Goal: Task Accomplishment & Management: Manage account settings

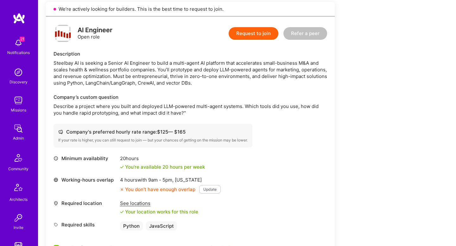
scroll to position [159, 0]
click at [105, 69] on div "Steelbay AI is seeking a Senior AI Engineer to build a multi-agent AI platform …" at bounding box center [189, 72] width 273 height 27
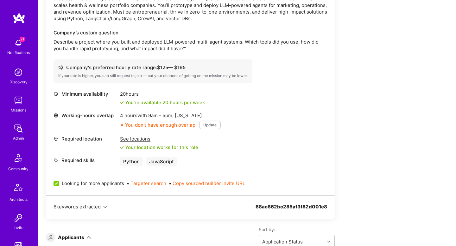
scroll to position [367, 0]
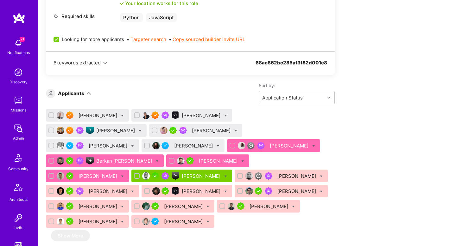
click at [98, 113] on div "[PERSON_NAME]" at bounding box center [98, 115] width 40 height 7
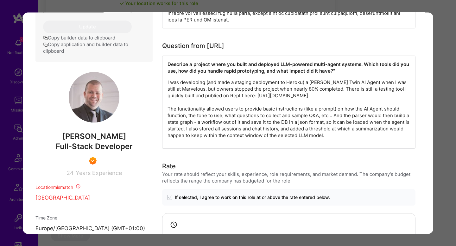
scroll to position [332, 0]
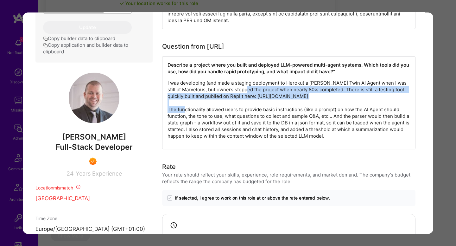
drag, startPoint x: 245, startPoint y: 88, endPoint x: 277, endPoint y: 105, distance: 36.8
click at [277, 105] on p "I was developing (and made a staging deployment to Heroku) a [PERSON_NAME] Twin…" at bounding box center [288, 110] width 242 height 60
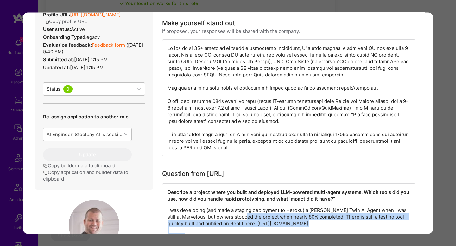
scroll to position [204, 0]
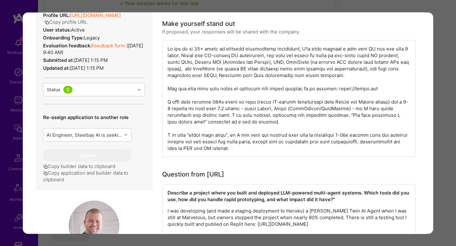
click at [444, 78] on div "Application 1 of 20 Builder Missing Requirements Required Location See location…" at bounding box center [228, 123] width 456 height 246
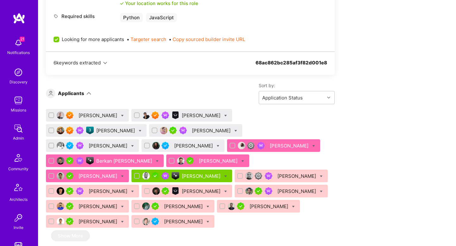
click at [121, 116] on icon at bounding box center [122, 116] width 3 height 3
checkbox input "true"
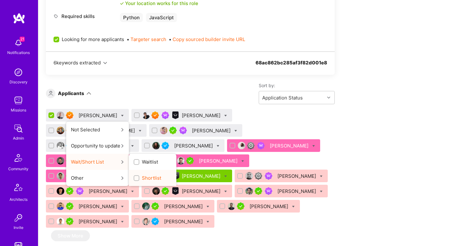
click at [142, 179] on span "Shortlist" at bounding box center [151, 178] width 19 height 7
click at [135, 179] on input "Shortlist" at bounding box center [137, 179] width 4 height 4
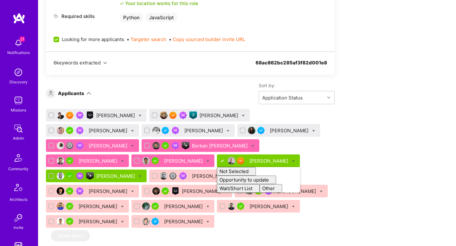
checkbox input "false"
click at [190, 95] on div "Sort by: Application Status" at bounding box center [212, 94] width 243 height 22
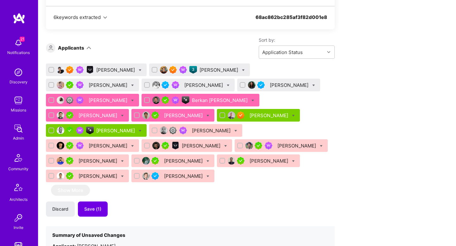
scroll to position [414, 0]
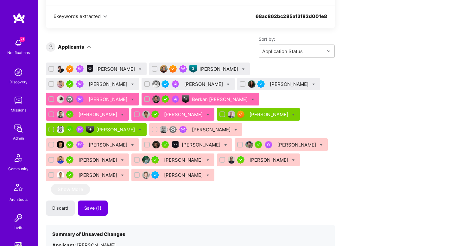
click at [116, 132] on div "[PERSON_NAME]" at bounding box center [116, 130] width 40 height 7
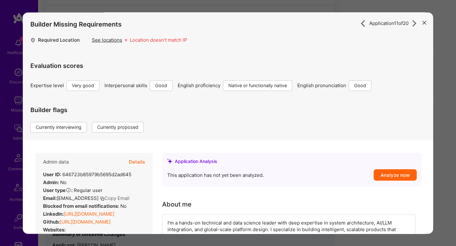
click at [142, 163] on button "Details" at bounding box center [137, 162] width 16 height 18
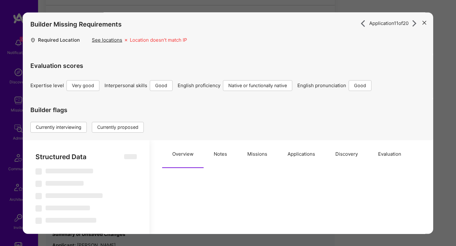
click at [260, 154] on button "Missions" at bounding box center [257, 154] width 40 height 28
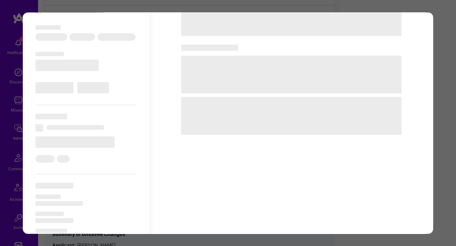
scroll to position [209, 0]
type textarea "x"
select select "Right Now"
select select "5"
select select "4"
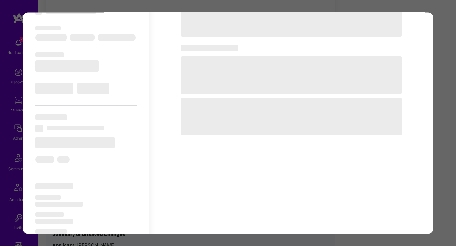
select select "7"
select select "6"
select select "US"
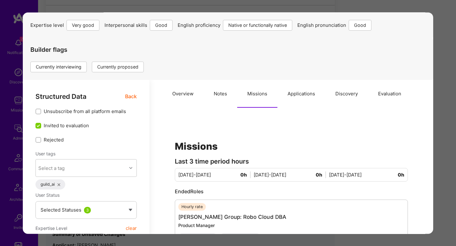
scroll to position [32, 0]
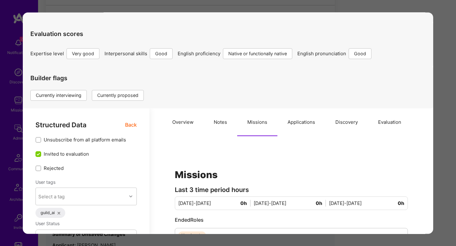
click at [131, 124] on span "Back" at bounding box center [131, 125] width 12 height 8
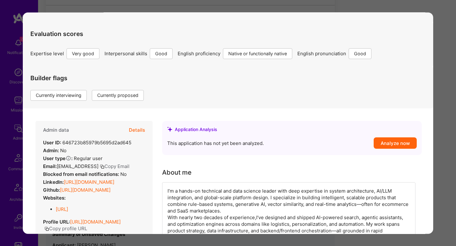
click at [137, 132] on button "Details" at bounding box center [137, 130] width 16 height 18
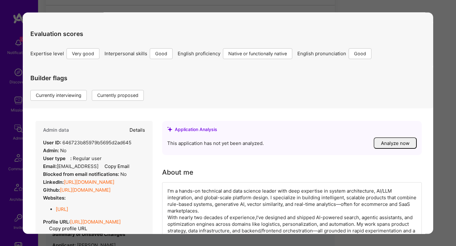
type textarea "x"
select select "5"
select select "4"
select select "7"
select select "6"
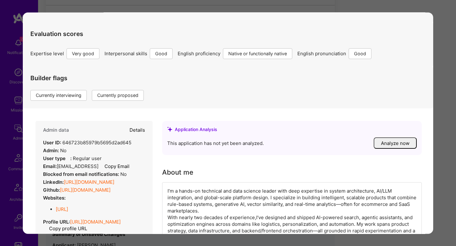
select select "US"
select select "Right Now"
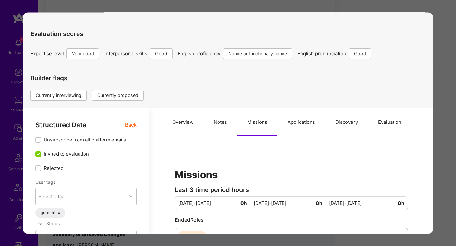
click at [314, 132] on button "Applications" at bounding box center [301, 123] width 48 height 28
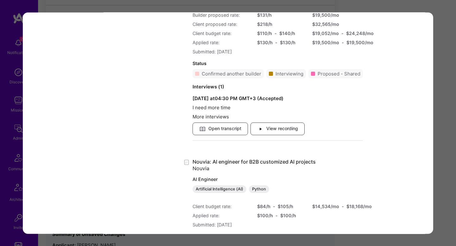
scroll to position [1514, 0]
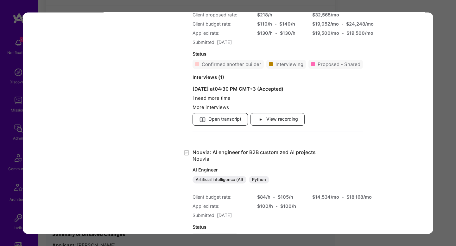
click at [438, 145] on div "Application 11 of 20 Builder Missing Requirements Required Location See locatio…" at bounding box center [228, 123] width 456 height 246
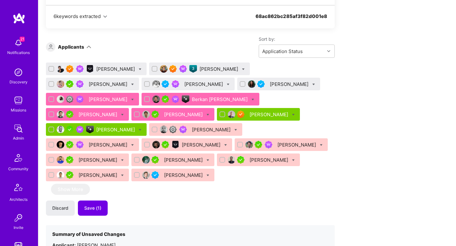
click at [141, 88] on div "Siavosh Zarrasvand" at bounding box center [187, 84] width 93 height 13
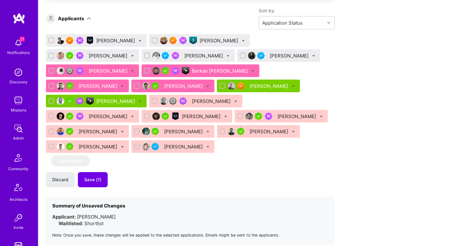
click at [184, 57] on div "Siavosh Zarrasvand" at bounding box center [204, 56] width 40 height 7
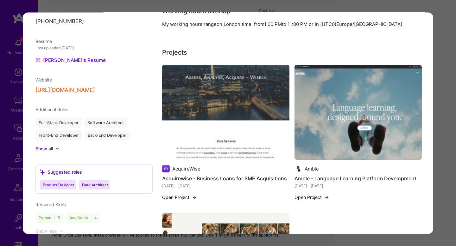
scroll to position [637, 0]
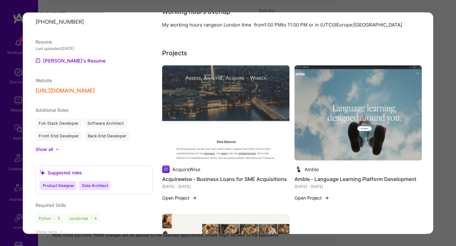
click at [448, 129] on div "Application 4 of 20 Builder Missing Requirements Required Location See location…" at bounding box center [228, 123] width 456 height 246
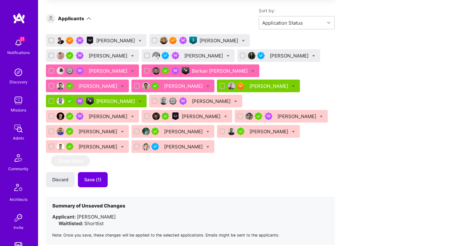
click at [145, 55] on input "checkbox" at bounding box center [147, 56] width 4 height 4
checkbox input "true"
click at [227, 57] on icon at bounding box center [228, 56] width 3 height 3
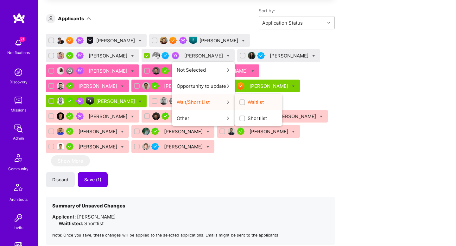
click at [247, 104] on span "Waitlist" at bounding box center [255, 102] width 16 height 7
click at [240, 104] on input "Waitlist" at bounding box center [242, 103] width 4 height 4
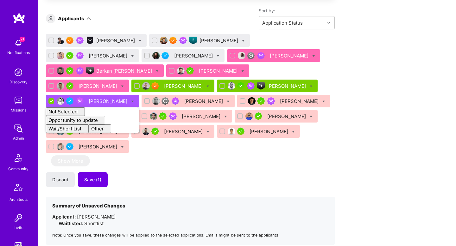
checkbox input "false"
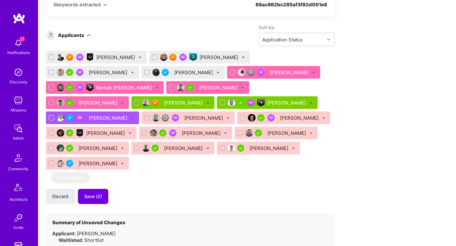
scroll to position [425, 0]
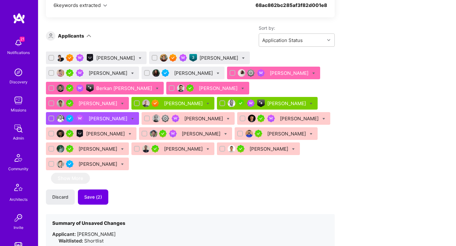
click at [128, 70] on div "Szymon Stasik" at bounding box center [109, 73] width 40 height 7
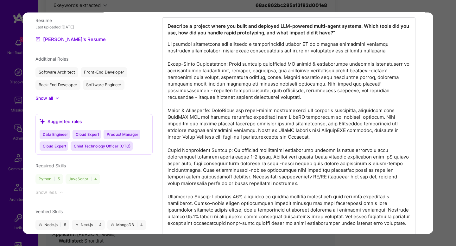
scroll to position [619, 0]
click at [360, 41] on p "modal" at bounding box center [288, 167] width 242 height 253
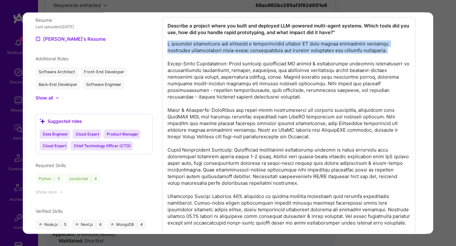
click at [360, 41] on p "modal" at bounding box center [288, 167] width 242 height 253
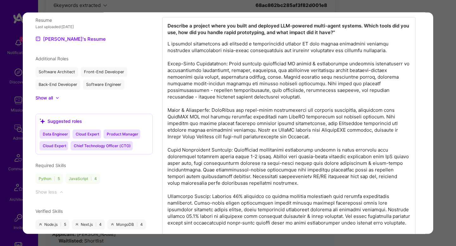
click at [440, 84] on div "Application 3 of 20 Builder Missing Requirements Required Location See location…" at bounding box center [228, 123] width 456 height 246
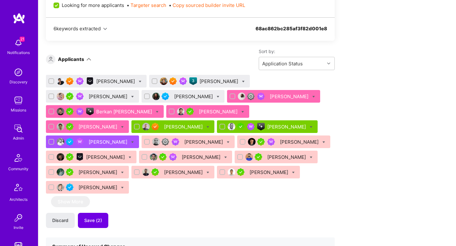
scroll to position [404, 0]
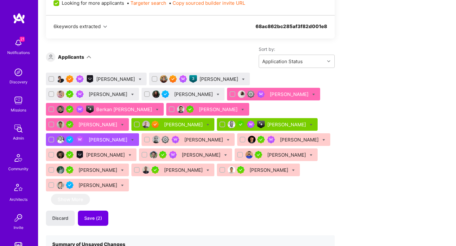
click at [134, 93] on icon at bounding box center [132, 94] width 3 height 3
checkbox input "true"
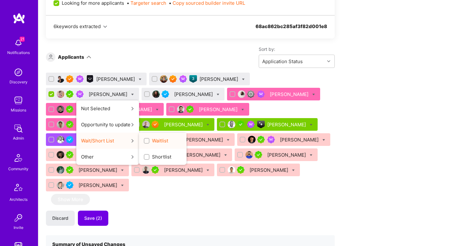
click at [168, 138] on span "Waitlist" at bounding box center [160, 141] width 16 height 7
click at [149, 139] on input "Waitlist" at bounding box center [147, 141] width 4 height 4
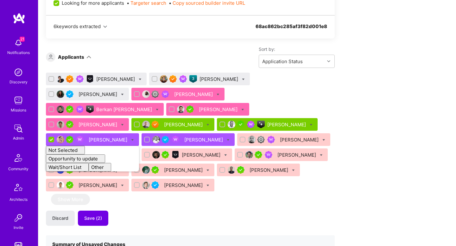
checkbox input "false"
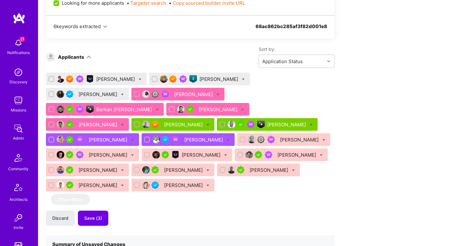
click at [242, 79] on icon at bounding box center [243, 79] width 3 height 3
checkbox input "true"
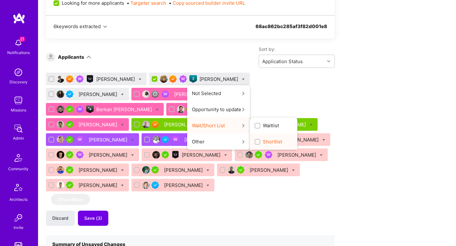
click at [263, 140] on span "Shortlist" at bounding box center [272, 142] width 19 height 7
click at [256, 140] on input "Shortlist" at bounding box center [258, 142] width 4 height 4
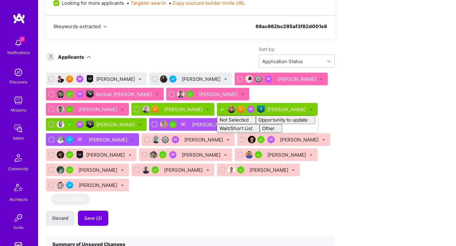
checkbox input "false"
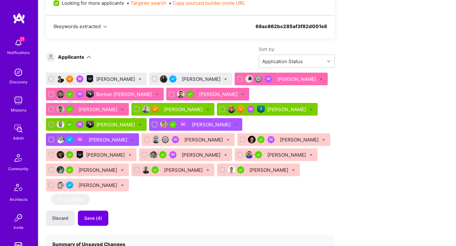
click at [188, 55] on div "Sort by: Application Status" at bounding box center [212, 57] width 243 height 22
click at [118, 80] on div "Bartlomiej Loza" at bounding box center [116, 79] width 40 height 7
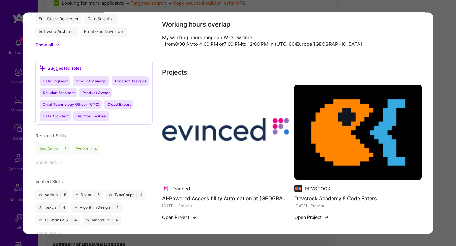
scroll to position [726, 0]
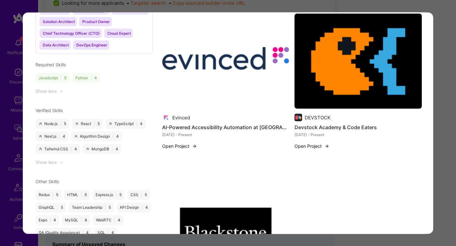
click at [443, 83] on div "Application 1 of 20 Evaluation scores Expertise level Superstar Interpersonal s…" at bounding box center [228, 123] width 456 height 246
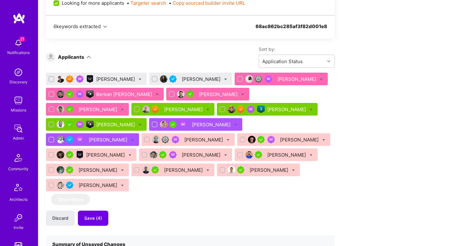
click at [133, 78] on div "Bartlomiej Loza" at bounding box center [96, 79] width 101 height 13
click at [139, 79] on icon at bounding box center [140, 79] width 3 height 3
checkbox input "true"
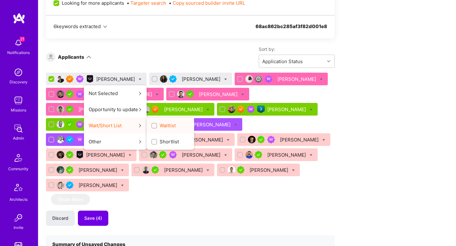
click at [154, 122] on label "Waitlist" at bounding box center [163, 125] width 24 height 7
click at [154, 124] on input "Waitlist" at bounding box center [155, 126] width 4 height 4
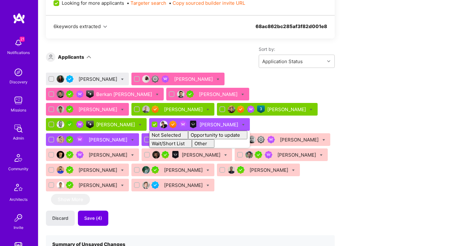
checkbox input "false"
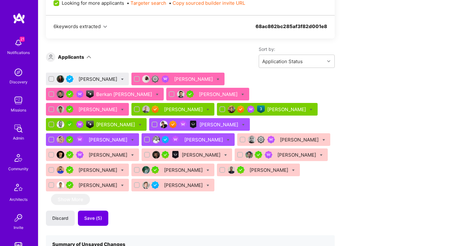
click at [124, 80] on icon at bounding box center [122, 79] width 3 height 3
checkbox input "true"
click at [98, 78] on div "[PERSON_NAME]" at bounding box center [98, 79] width 40 height 7
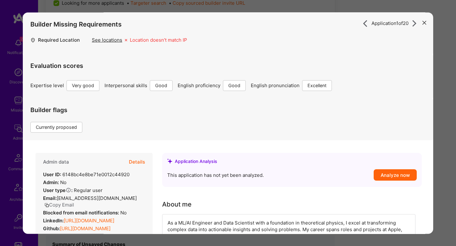
click at [143, 158] on button "Details" at bounding box center [137, 162] width 16 height 18
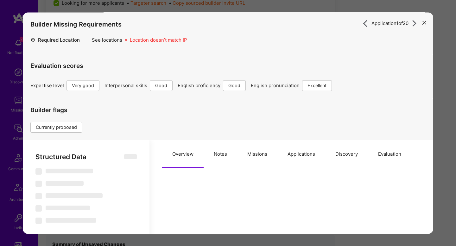
click at [374, 160] on button "Evaluation" at bounding box center [389, 154] width 43 height 28
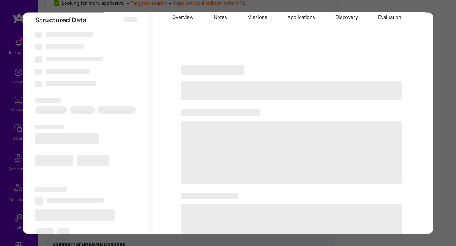
scroll to position [141, 0]
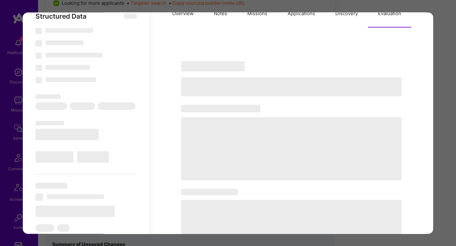
type textarea "x"
select select "Right Now"
select select "5"
select select "4"
select select "6"
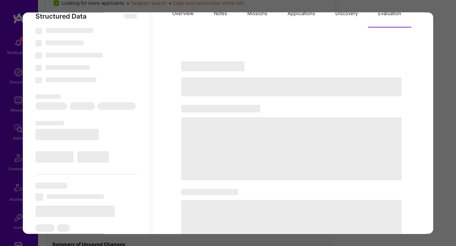
select select "7"
select select "BA"
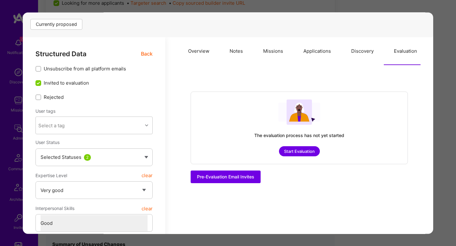
scroll to position [103, 0]
click at [201, 56] on button "Overview" at bounding box center [198, 52] width 41 height 28
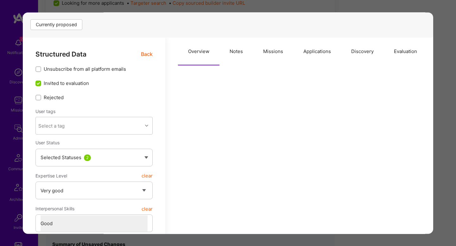
click at [237, 51] on button "Notes" at bounding box center [236, 52] width 34 height 28
type textarea "x"
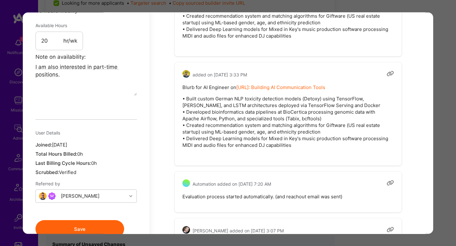
scroll to position [513, 0]
click at [238, 104] on p "• Built custom German NLP toxicity detection models (Detoxy) using TensorFlow, …" at bounding box center [287, 121] width 211 height 53
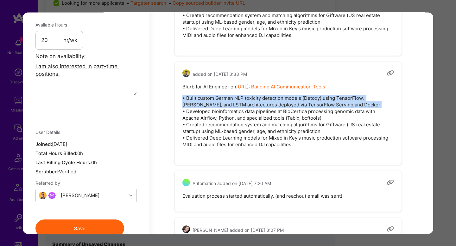
click at [238, 104] on p "• Built custom German NLP toxicity detection models (Detoxy) using TensorFlow, …" at bounding box center [287, 121] width 211 height 53
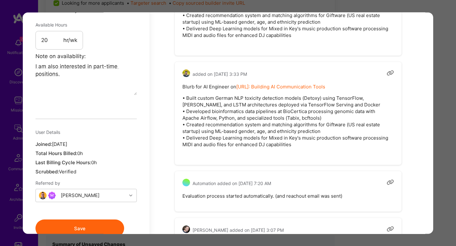
click at [227, 111] on p "• Built custom German NLP toxicity detection models (Detoxy) using TensorFlow, …" at bounding box center [287, 121] width 211 height 53
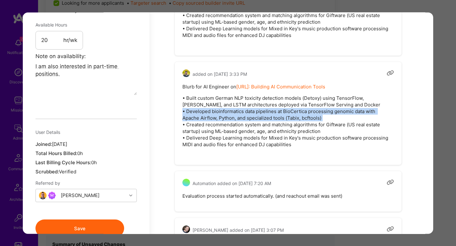
click at [227, 111] on p "• Built custom German NLP toxicity detection models (Detoxy) using TensorFlow, …" at bounding box center [287, 121] width 211 height 53
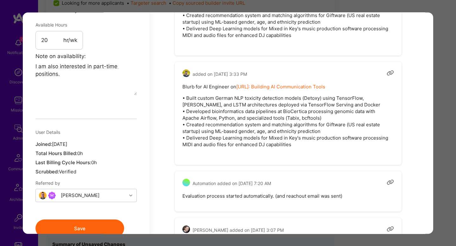
click at [217, 126] on p "• Built custom German NLP toxicity detection models (Detoxy) using TensorFlow, …" at bounding box center [287, 121] width 211 height 53
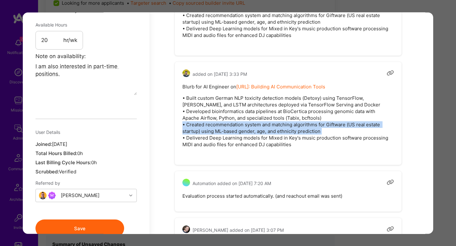
click at [217, 126] on p "• Built custom German NLP toxicity detection models (Detoxy) using TensorFlow, …" at bounding box center [287, 121] width 211 height 53
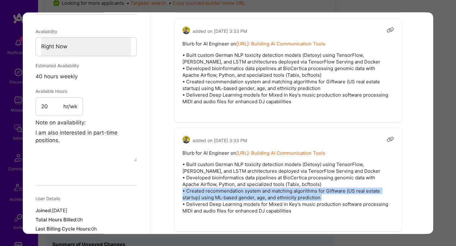
scroll to position [446, 0]
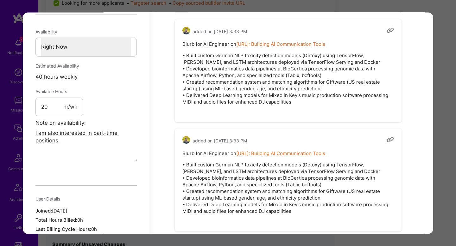
click at [449, 137] on div "Application 1 of 20 Builder Missing Requirements Required Location See location…" at bounding box center [228, 123] width 456 height 246
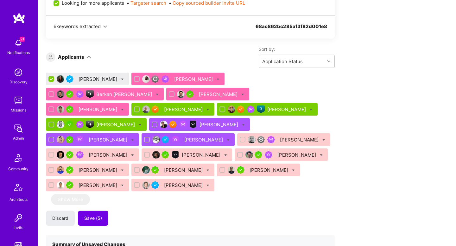
click at [124, 78] on icon at bounding box center [122, 79] width 3 height 3
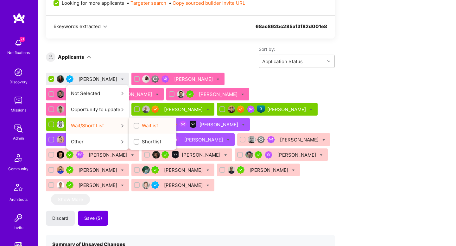
click at [151, 125] on label "Waitlist" at bounding box center [146, 125] width 24 height 7
click at [139, 125] on input "Waitlist" at bounding box center [137, 126] width 4 height 4
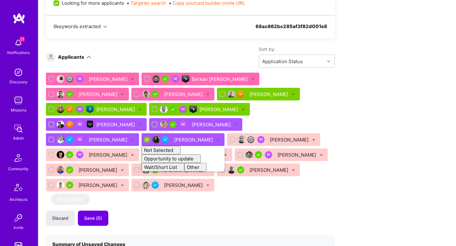
checkbox input "false"
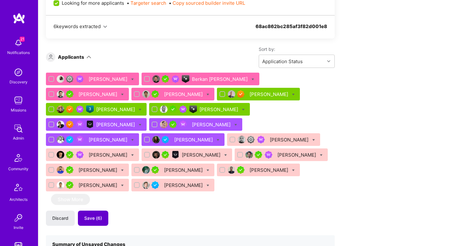
click at [91, 215] on span "Save (6)" at bounding box center [93, 218] width 18 height 6
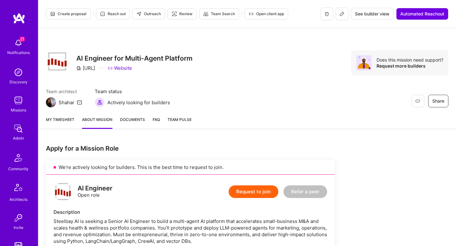
click at [82, 17] on button "Create proposal" at bounding box center [68, 13] width 45 height 11
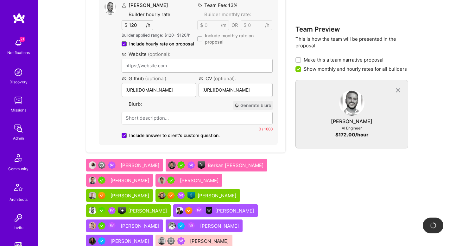
scroll to position [486, 0]
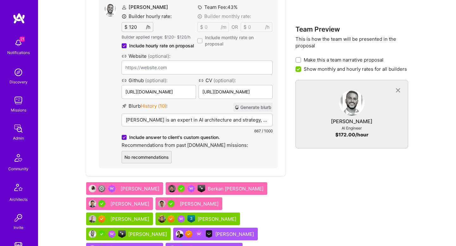
click at [257, 109] on button "Generate blurb" at bounding box center [252, 107] width 39 height 9
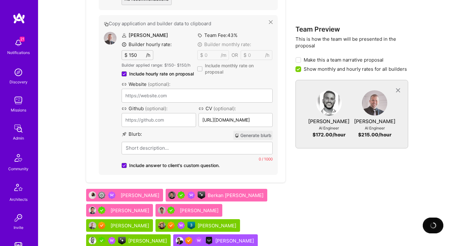
scroll to position [645, 0]
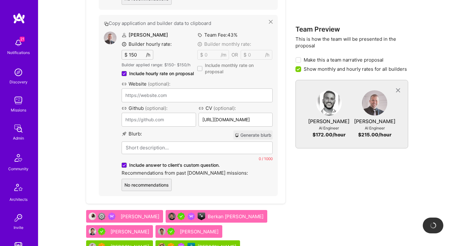
click at [248, 138] on button "Generate blurb" at bounding box center [252, 135] width 39 height 9
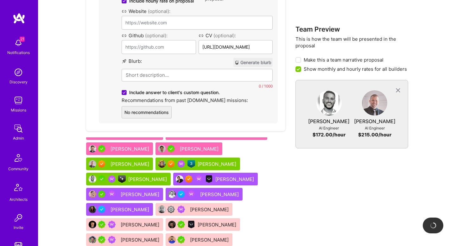
scroll to position [10, 0]
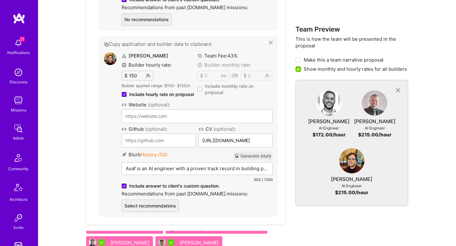
click at [258, 158] on button "Generate blurb" at bounding box center [252, 156] width 39 height 9
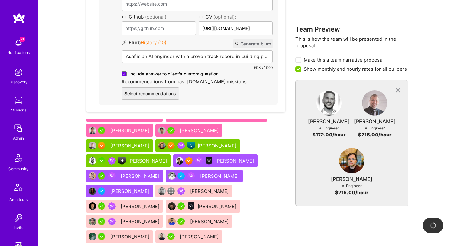
scroll to position [925, 0]
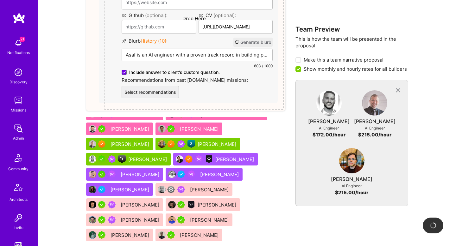
drag, startPoint x: 229, startPoint y: 173, endPoint x: 226, endPoint y: 97, distance: 76.6
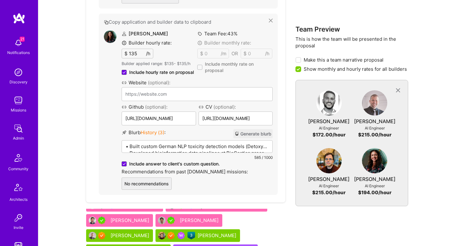
scroll to position [1021, 0]
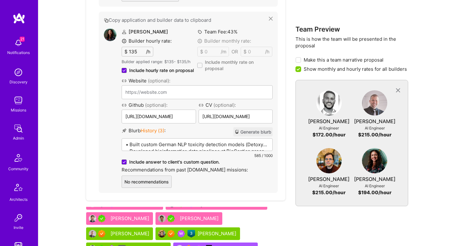
click at [243, 130] on button "Generate blurb" at bounding box center [252, 132] width 39 height 9
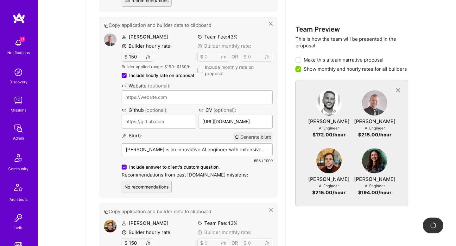
scroll to position [639, 0]
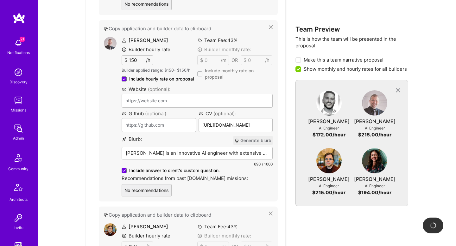
click at [240, 148] on div "Tadej Krevh is an innovative AI engineer with extensive experience in AI-driven…" at bounding box center [197, 163] width 150 height 32
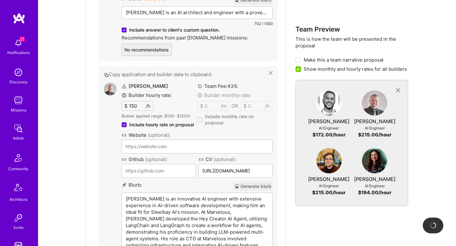
scroll to position [488, 0]
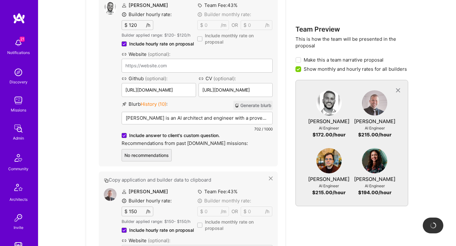
click at [230, 121] on p "Tamir Kedmi is an AI architect and engineer with a proven track record in build…" at bounding box center [197, 118] width 143 height 7
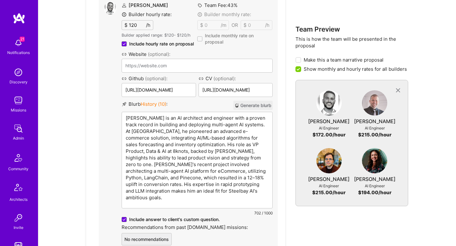
click at [145, 120] on p "Tamir Kedmi is an AI architect and engineer with a proven track record in build…" at bounding box center [197, 158] width 143 height 86
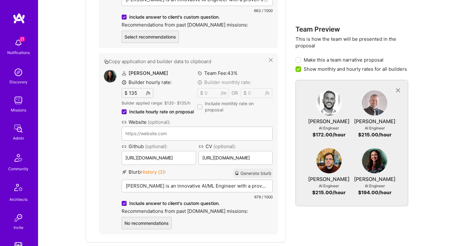
scroll to position [902, 0]
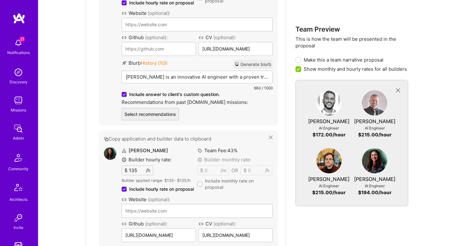
click at [193, 84] on div "Blurb History ( 10 ) : Generate blurb Asaf Zamir is an innovative AI engineer w…" at bounding box center [197, 76] width 151 height 32
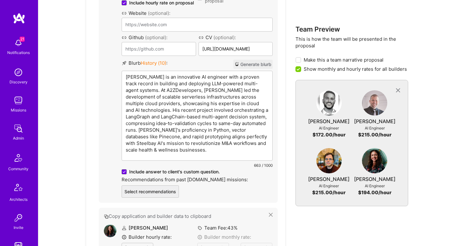
click at [179, 78] on p "Asaf Zamir is an innovative AI engineer with a proven track record in building …" at bounding box center [197, 114] width 143 height 80
click at [144, 77] on p "Asaf Zamir is an innovative AI engineer with a proven track record in building …" at bounding box center [197, 114] width 143 height 80
click at [157, 112] on p "Asaf is an innovative AI engineer with a proven track record in building and de…" at bounding box center [197, 114] width 143 height 80
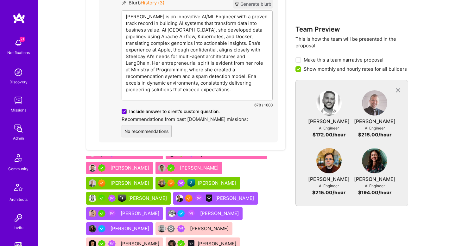
click at [235, 93] on p "Ena Zunic-Cejvanovic is an innovative AI/ML Engineer with a proven track record…" at bounding box center [197, 53] width 143 height 80
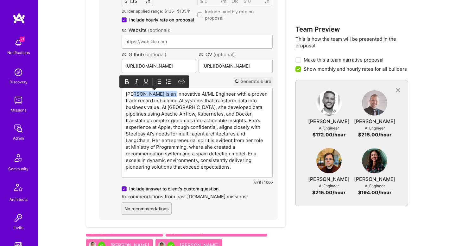
drag, startPoint x: 133, startPoint y: 94, endPoint x: 174, endPoint y: 96, distance: 41.5
click at [174, 96] on p "Ena Zunic-Cejvanovic is an innovative AI/ML Engineer with a proven track record…" at bounding box center [197, 131] width 143 height 80
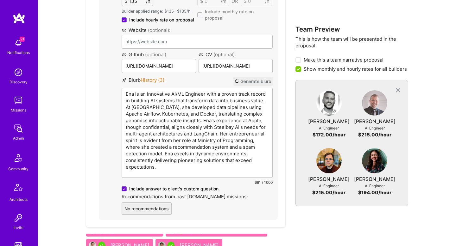
click at [192, 132] on p "Ena is an innovative AI/ML Engineer with a proven track record in building AI s…" at bounding box center [197, 131] width 143 height 80
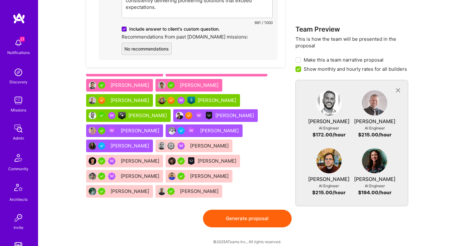
scroll to position [1161, 0]
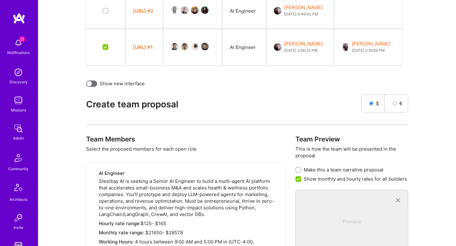
scroll to position [52, 0]
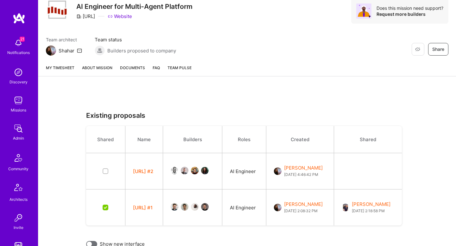
click at [97, 65] on link "About Mission" at bounding box center [97, 71] width 30 height 12
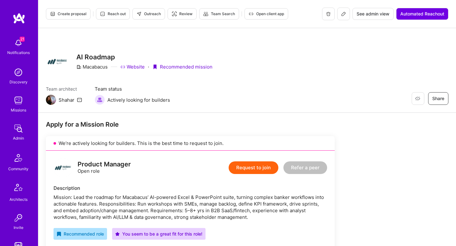
scroll to position [384, 0]
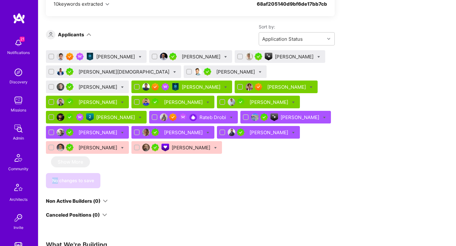
click at [140, 101] on input "checkbox" at bounding box center [137, 102] width 4 height 4
click at [140, 101] on input "checkbox" at bounding box center [137, 103] width 6 height 6
checkbox input "false"
click at [238, 87] on input "checkbox" at bounding box center [240, 87] width 4 height 4
checkbox input "true"
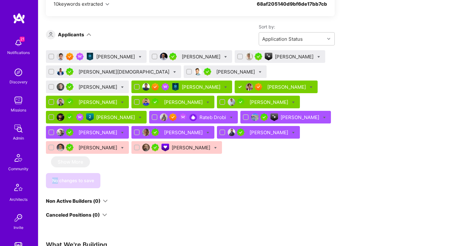
click at [221, 103] on input "checkbox" at bounding box center [223, 102] width 4 height 4
checkbox input "true"
click at [309, 86] on icon at bounding box center [310, 87] width 3 height 3
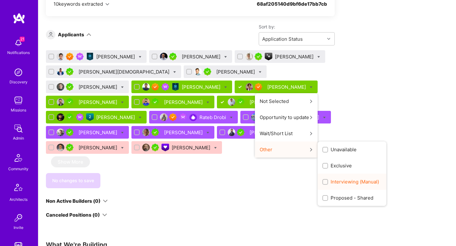
click at [317, 178] on div "Interviewing (Manual)" at bounding box center [351, 182] width 69 height 16
click at [323, 180] on input "Interviewing (Manual)" at bounding box center [325, 182] width 4 height 4
checkbox input "true"
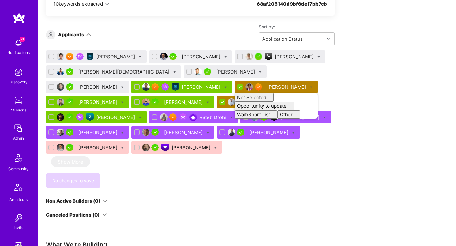
checkbox input "false"
click at [200, 172] on div "Jason Wu Sal Darji Don Cosseboom Avish Jain Georgios Depastas Sam Czertok Harri…" at bounding box center [190, 119] width 289 height 138
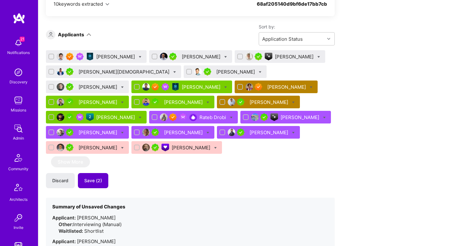
click at [98, 183] on span "Save (2)" at bounding box center [93, 181] width 18 height 6
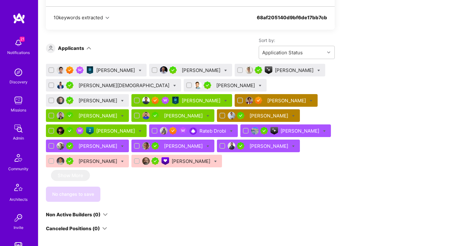
scroll to position [370, 0]
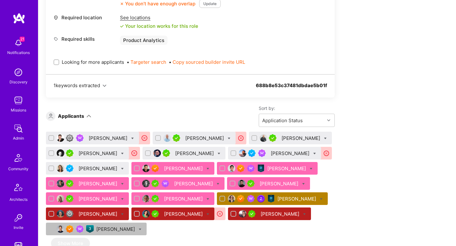
scroll to position [307, 0]
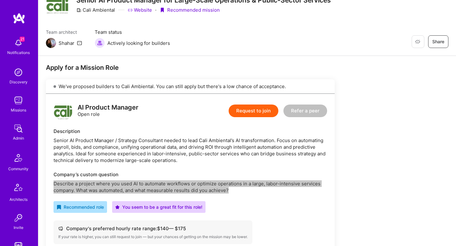
scroll to position [145, 0]
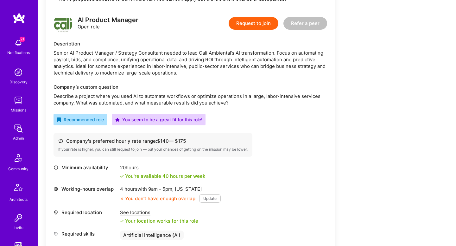
click at [277, 54] on div "Senior AI Product Manager / Strategy Consultant needed to lead Cali Ambiental’s…" at bounding box center [189, 63] width 273 height 27
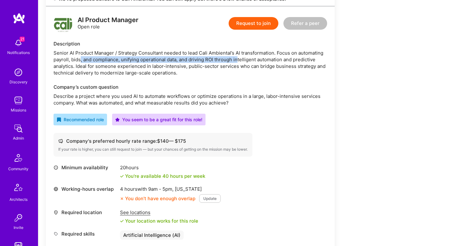
drag, startPoint x: 81, startPoint y: 59, endPoint x: 237, endPoint y: 57, distance: 156.7
click at [237, 57] on div "Senior AI Product Manager / Strategy Consultant needed to lead Cali Ambiental’s…" at bounding box center [189, 63] width 273 height 27
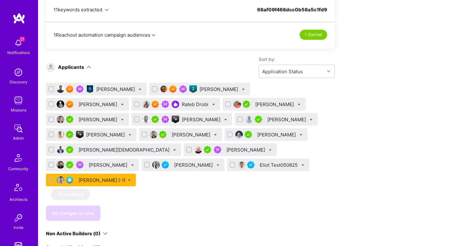
scroll to position [416, 0]
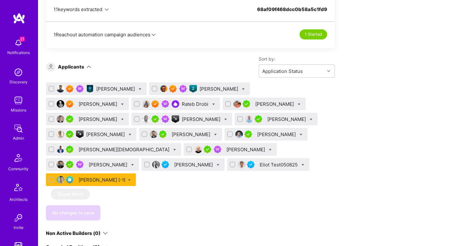
click at [213, 86] on div "Gaurav Nukala" at bounding box center [219, 89] width 40 height 7
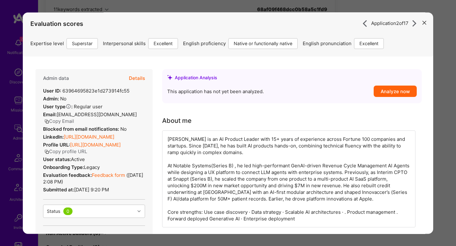
click at [141, 80] on button "Details" at bounding box center [137, 78] width 16 height 18
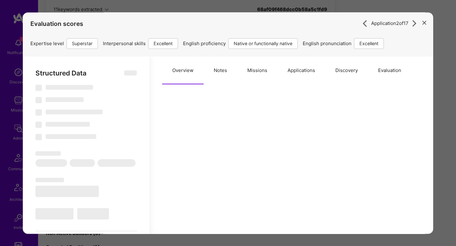
click at [230, 72] on button "Notes" at bounding box center [220, 71] width 34 height 28
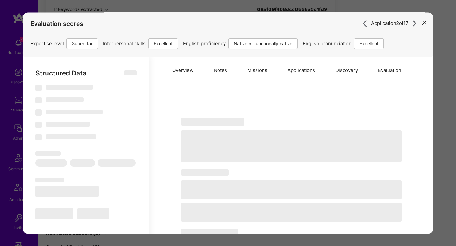
select select "Right Now"
select select "7"
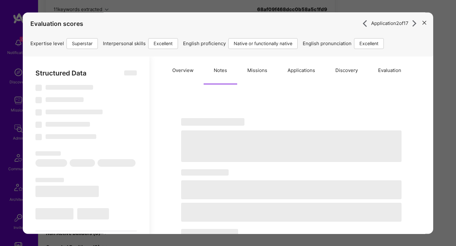
select select "US"
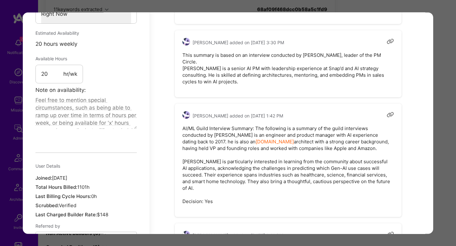
scroll to position [417, 0]
click at [443, 133] on div "Application 2 of 17 Evaluation scores Expertise level Superstar Interpersonal s…" at bounding box center [228, 123] width 456 height 246
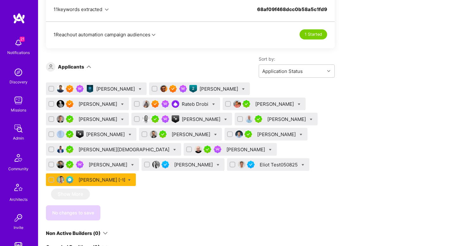
click at [443, 133] on div "Apply for a Mission Role We've proposed builders to Cali Ambiental. You can sti…" at bounding box center [246, 124] width 417 height 855
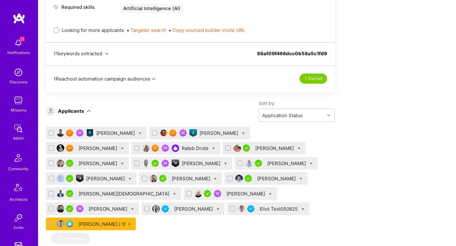
scroll to position [412, 0]
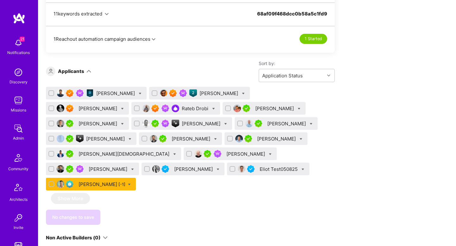
click at [157, 92] on input "checkbox" at bounding box center [155, 93] width 4 height 4
checkbox input "true"
click at [230, 109] on input "checkbox" at bounding box center [228, 109] width 4 height 4
checkbox input "true"
click at [297, 109] on icon at bounding box center [298, 109] width 3 height 3
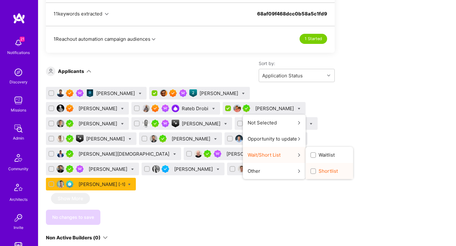
click at [311, 172] on label "Shortlist" at bounding box center [324, 171] width 28 height 7
click at [311, 172] on input "Shortlist" at bounding box center [313, 172] width 4 height 4
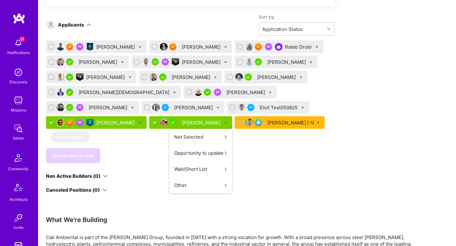
scroll to position [528, 0]
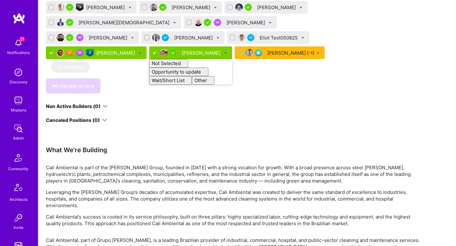
checkbox input "false"
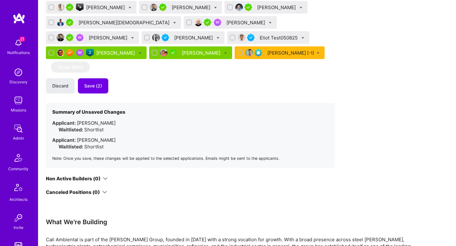
click at [136, 51] on div "Gaurav Nukala" at bounding box center [116, 53] width 40 height 7
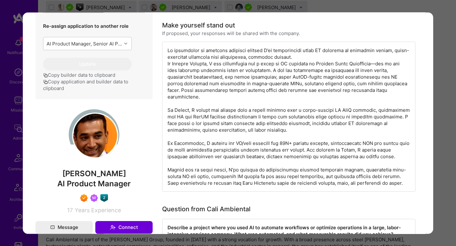
scroll to position [251, 0]
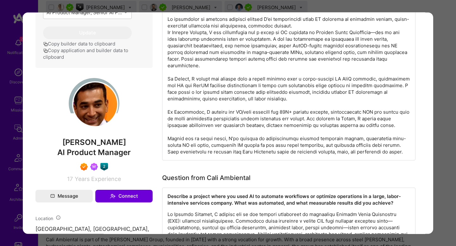
click at [290, 28] on div "modal" at bounding box center [288, 85] width 253 height 150
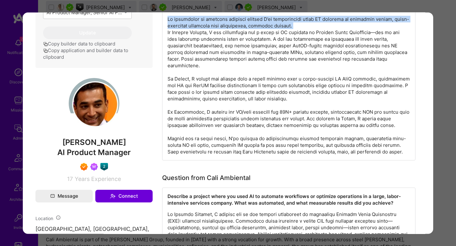
click at [290, 28] on div "modal" at bounding box center [288, 85] width 253 height 150
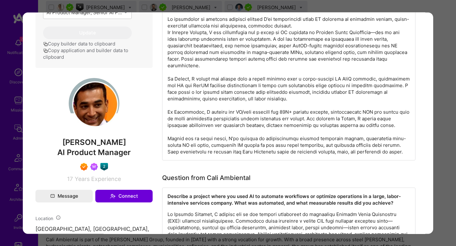
click at [222, 45] on div "modal" at bounding box center [288, 85] width 253 height 150
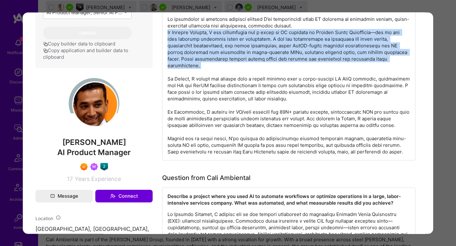
click at [222, 45] on div "modal" at bounding box center [288, 85] width 253 height 150
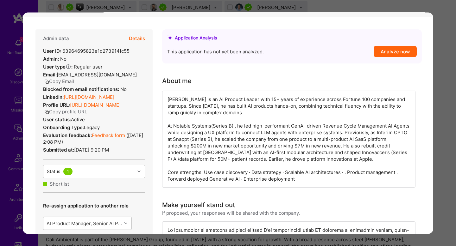
scroll to position [0, 0]
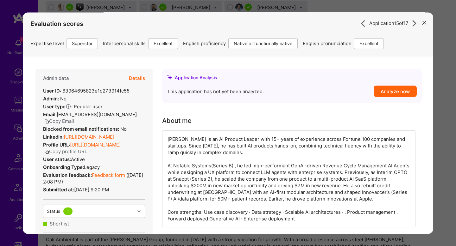
click at [442, 120] on div "Application 15 of 17 Evaluation scores Expertise level Superstar Interpersonal …" at bounding box center [228, 123] width 456 height 246
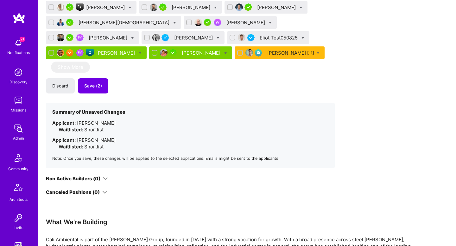
click at [221, 53] on div "Andrei Enache" at bounding box center [202, 53] width 40 height 7
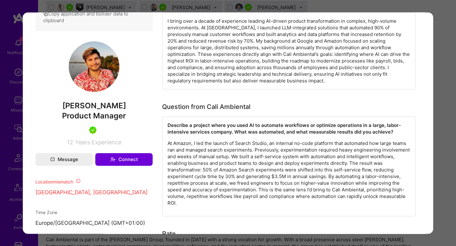
scroll to position [349, 0]
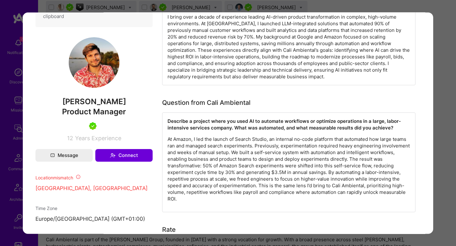
click at [245, 137] on p "At Amazon, I led the launch of Search Studio, an internal no-code platform that…" at bounding box center [288, 169] width 242 height 66
drag, startPoint x: 259, startPoint y: 134, endPoint x: 223, endPoint y: 128, distance: 36.3
click at [223, 128] on div "Describe a project where you used AI to automate workflows or optimize operatio…" at bounding box center [288, 163] width 253 height 100
click at [219, 136] on p "At Amazon, I led the launch of Search Studio, an internal no-code platform that…" at bounding box center [288, 169] width 242 height 66
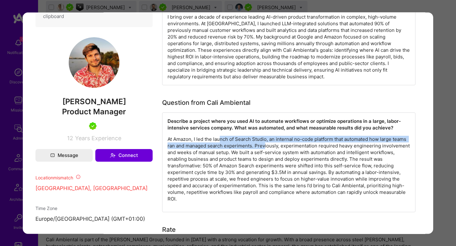
drag, startPoint x: 219, startPoint y: 134, endPoint x: 263, endPoint y: 142, distance: 44.7
click at [263, 142] on p "At Amazon, I led the launch of Search Studio, an internal no-code platform that…" at bounding box center [288, 169] width 242 height 66
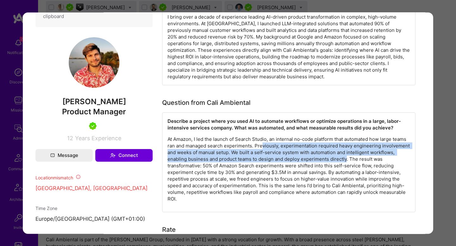
drag, startPoint x: 261, startPoint y: 142, endPoint x: 346, endPoint y: 155, distance: 85.2
click at [346, 155] on p "At Amazon, I led the launch of Search Studio, an internal no-code platform that…" at bounding box center [288, 169] width 242 height 66
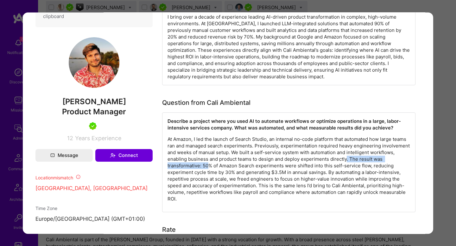
drag, startPoint x: 346, startPoint y: 155, endPoint x: 209, endPoint y: 156, distance: 137.0
click at [209, 156] on p "At Amazon, I led the launch of Search Studio, an internal no-code platform that…" at bounding box center [288, 169] width 242 height 66
click at [200, 159] on p "At Amazon, I led the launch of Search Studio, an internal no-code platform that…" at bounding box center [288, 169] width 242 height 66
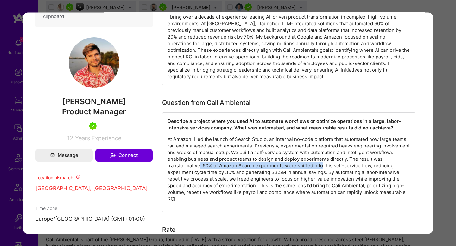
drag, startPoint x: 200, startPoint y: 159, endPoint x: 315, endPoint y: 162, distance: 115.8
click at [315, 162] on p "At Amazon, I led the launch of Search Studio, an internal no-code platform that…" at bounding box center [288, 169] width 242 height 66
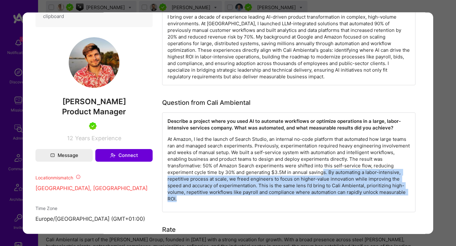
drag, startPoint x: 322, startPoint y: 166, endPoint x: 316, endPoint y: 201, distance: 34.6
click at [321, 201] on div "Describe a project where you used AI to automate workflows or optimize operatio…" at bounding box center [288, 163] width 253 height 100
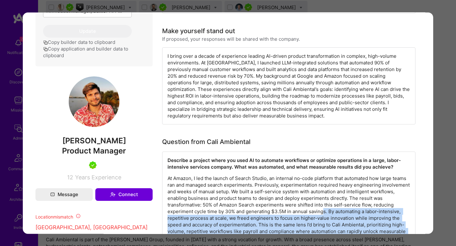
scroll to position [287, 0]
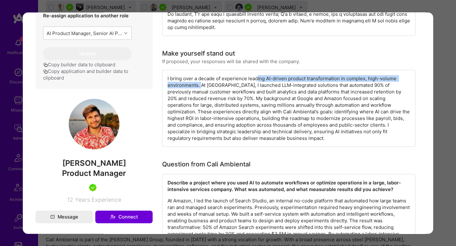
drag, startPoint x: 256, startPoint y: 75, endPoint x: 201, endPoint y: 79, distance: 55.9
click at [201, 79] on div "I bring over a decade of experience leading AI-driven product transformation in…" at bounding box center [288, 108] width 253 height 77
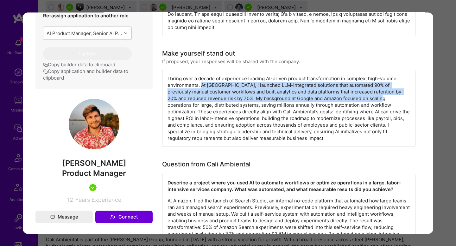
drag, startPoint x: 201, startPoint y: 79, endPoint x: 357, endPoint y: 90, distance: 156.7
click at [357, 90] on div "I bring over a decade of experience leading AI-driven product transformation in…" at bounding box center [288, 108] width 253 height 77
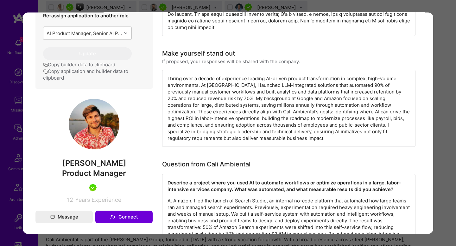
click at [445, 31] on div "Application 16 of 17 Builder Missing Requirements Required Location See locatio…" at bounding box center [228, 123] width 456 height 246
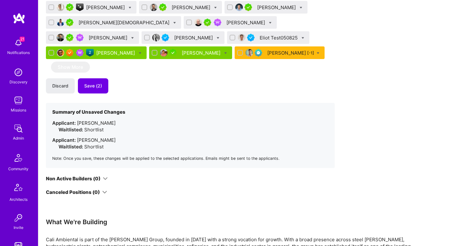
click at [445, 31] on div "Apply for a Mission Role We've proposed builders to Cali Ambiental. You can sti…" at bounding box center [246, 41] width 417 height 912
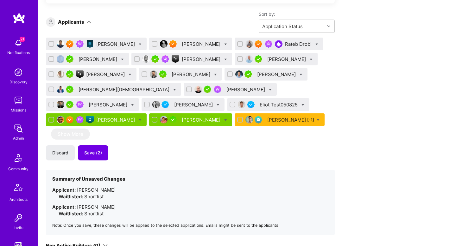
scroll to position [453, 0]
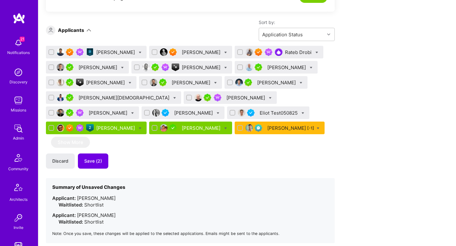
click at [140, 52] on icon at bounding box center [140, 52] width 3 height 3
checkbox input "true"
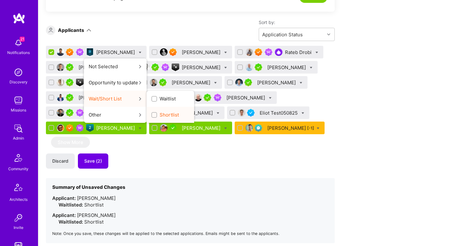
click at [160, 114] on label "Shortlist" at bounding box center [165, 115] width 28 height 7
click at [157, 114] on input "Shortlist" at bounding box center [155, 115] width 4 height 4
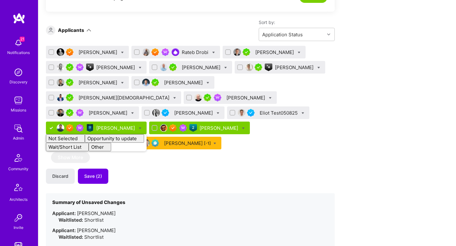
checkbox input "false"
click at [208, 169] on div "Discard Save (2)" at bounding box center [190, 176] width 289 height 15
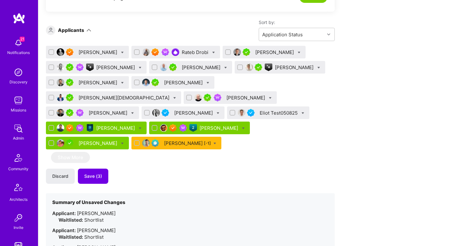
click at [124, 82] on icon at bounding box center [122, 83] width 3 height 3
checkbox input "true"
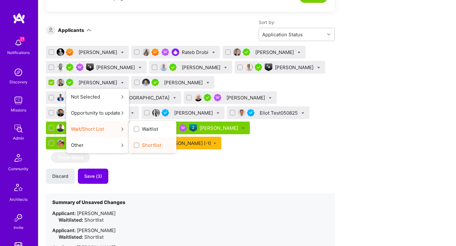
click at [154, 144] on label "Shortlist" at bounding box center [148, 145] width 28 height 7
click at [139, 144] on input "Shortlist" at bounding box center [137, 146] width 4 height 4
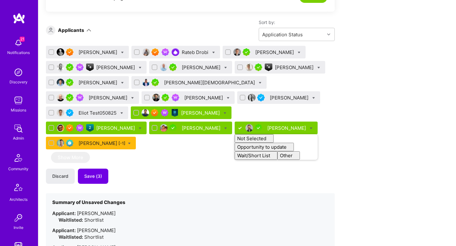
checkbox input "false"
click at [131, 169] on div "Discard Save (3)" at bounding box center [190, 176] width 289 height 15
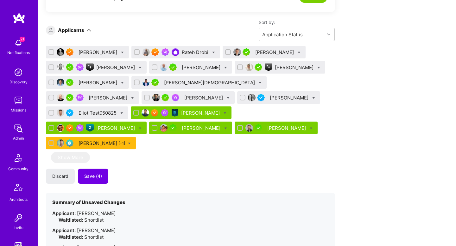
click at [120, 111] on div "Eliot Test050825" at bounding box center [87, 113] width 82 height 13
click at [122, 115] on div at bounding box center [121, 113] width 3 height 7
checkbox input "true"
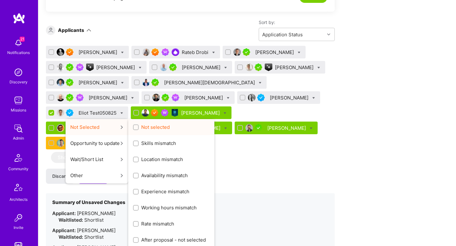
click at [155, 134] on div "Not selected" at bounding box center [171, 127] width 86 height 16
click at [151, 128] on span "Not selected" at bounding box center [155, 127] width 28 height 7
click at [139, 128] on input "Not selected" at bounding box center [136, 128] width 4 height 4
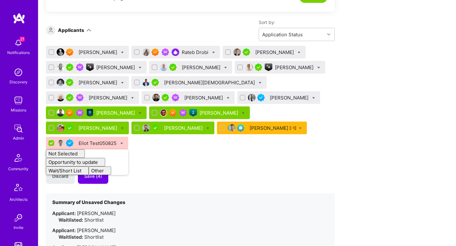
checkbox input "false"
click at [151, 152] on div "Selman Kaldiroglu Rateb Drobi Chris Hennigfeld Tamir Kedmi Sebastian Huschner D…" at bounding box center [190, 169] width 289 height 247
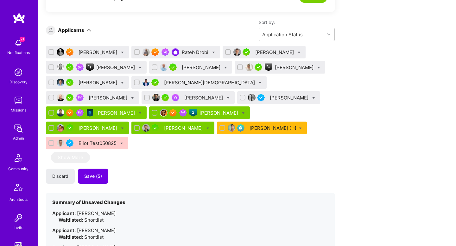
click at [134, 97] on icon at bounding box center [132, 98] width 3 height 3
checkbox input "true"
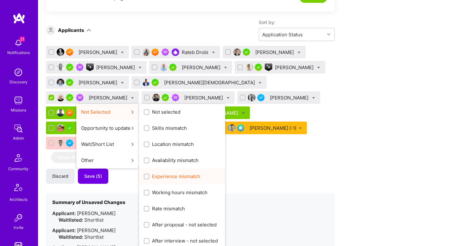
click at [200, 173] on span "Experience mismatch" at bounding box center [176, 176] width 48 height 7
click at [149, 175] on input "Experience mismatch" at bounding box center [147, 177] width 4 height 4
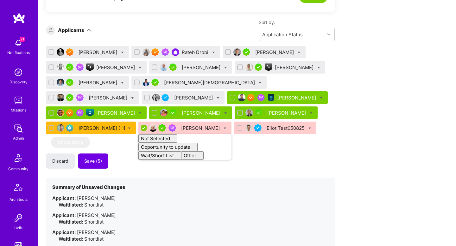
checkbox input "false"
click at [250, 185] on section "Summary of Unsaved Changes Applicant: Gaurav Nukala Waitlisted: Shortlist Appli…" at bounding box center [190, 236] width 289 height 116
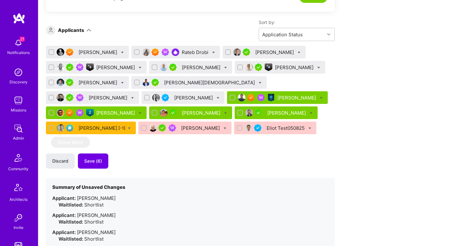
click at [144, 100] on div at bounding box center [147, 98] width 6 height 6
click at [145, 100] on input "checkbox" at bounding box center [147, 98] width 4 height 4
checkbox input "true"
click at [54, 96] on input "checkbox" at bounding box center [52, 98] width 4 height 4
checkbox input "true"
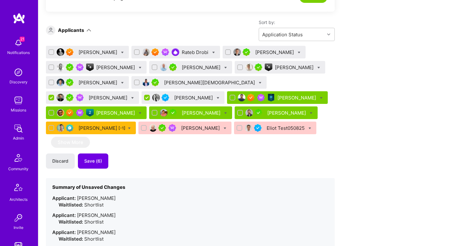
click at [153, 68] on input "checkbox" at bounding box center [155, 67] width 4 height 4
checkbox input "true"
click at [216, 97] on icon at bounding box center [217, 98] width 3 height 3
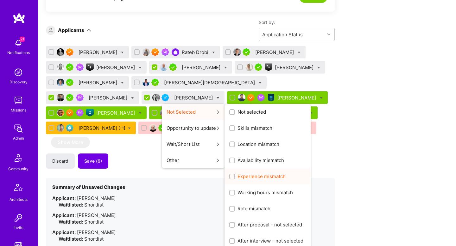
click at [237, 177] on span "Experience mismatch" at bounding box center [261, 176] width 48 height 7
click at [230, 177] on input "Experience mismatch" at bounding box center [232, 177] width 4 height 4
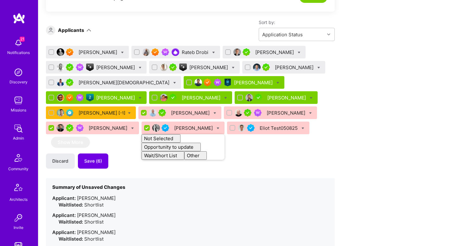
checkbox input "false"
click at [135, 153] on div "Selman Kaldiroglu Rateb Drobi Chris Hennigfeld Tamir Kedmi Don Cosseboom Brian …" at bounding box center [190, 179] width 289 height 266
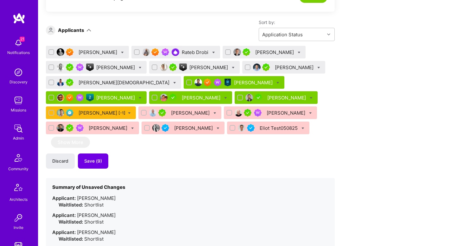
click at [112, 56] on div "Selman Kaldiroglu" at bounding box center [87, 52] width 83 height 13
click at [109, 50] on div "Selman Kaldiroglu" at bounding box center [98, 52] width 40 height 7
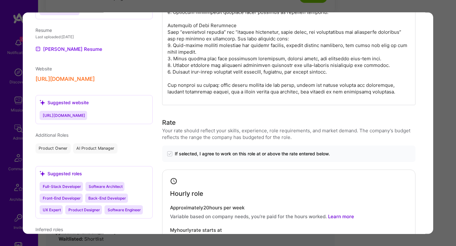
scroll to position [733, 0]
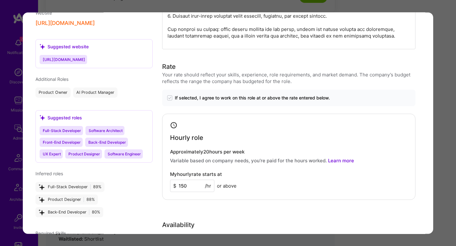
click at [442, 132] on div "Application 1 of 17 Builder Missing Requirements Required Location See location…" at bounding box center [228, 123] width 456 height 246
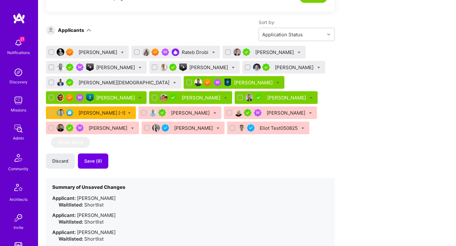
click at [224, 98] on icon at bounding box center [225, 98] width 3 height 3
checkbox input "true"
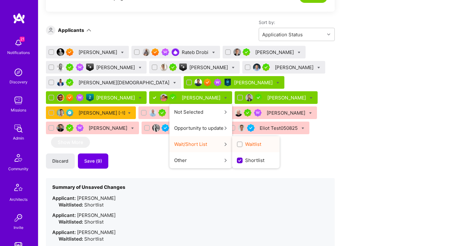
click at [237, 146] on label "Waitlist" at bounding box center [249, 144] width 24 height 7
click at [238, 146] on input "Waitlist" at bounding box center [240, 145] width 4 height 4
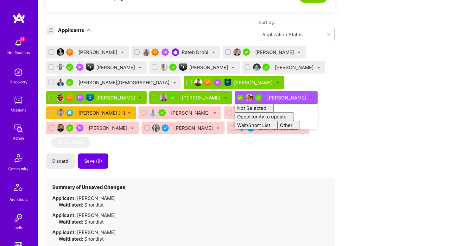
checkbox input "false"
click at [125, 42] on div "We've proposed builders to Cali Ambiental. You can still apply but there's a lo…" at bounding box center [190, 37] width 289 height 707
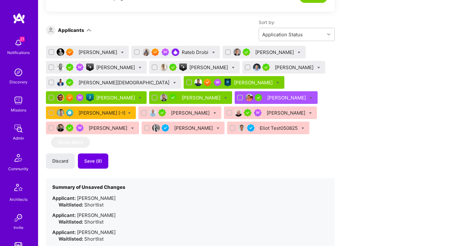
click at [124, 52] on icon at bounding box center [122, 52] width 3 height 3
checkbox input "true"
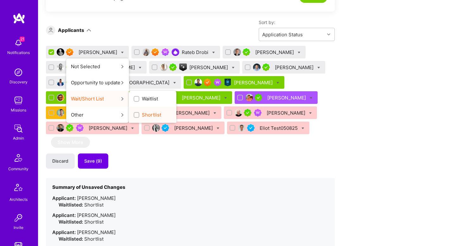
click at [151, 116] on span "Shortlist" at bounding box center [151, 115] width 19 height 7
click at [139, 116] on input "Shortlist" at bounding box center [137, 115] width 4 height 4
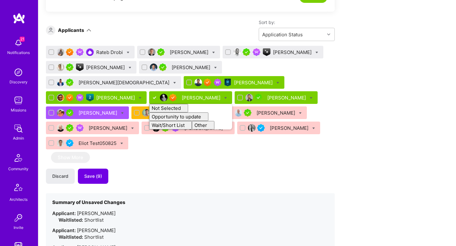
checkbox input "false"
click at [181, 163] on div "Rateb Drobi Chris Hennigfeld Tamir Kedmi Don Cosseboom Brian Kim Avish Jain Har…" at bounding box center [190, 212] width 289 height 333
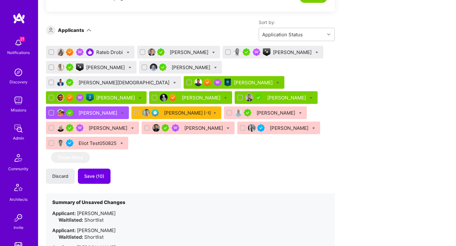
click at [144, 69] on input "checkbox" at bounding box center [145, 67] width 4 height 4
checkbox input "true"
click at [54, 68] on div at bounding box center [51, 68] width 6 height 6
click at [54, 68] on input "checkbox" at bounding box center [52, 67] width 4 height 4
checkbox input "true"
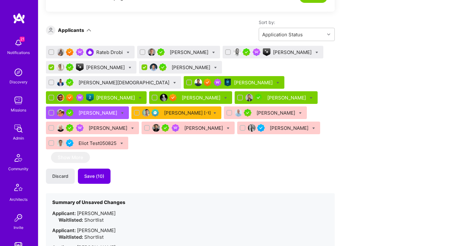
click at [143, 53] on input "checkbox" at bounding box center [143, 52] width 4 height 4
checkbox input "true"
click at [54, 81] on input "checkbox" at bounding box center [52, 83] width 4 height 4
checkbox input "true"
click at [176, 82] on icon at bounding box center [174, 83] width 3 height 3
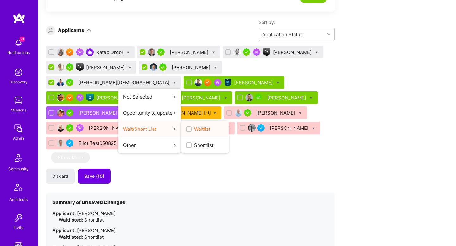
click at [210, 126] on span "Waitlist" at bounding box center [202, 129] width 16 height 7
click at [191, 128] on input "Waitlist" at bounding box center [189, 130] width 4 height 4
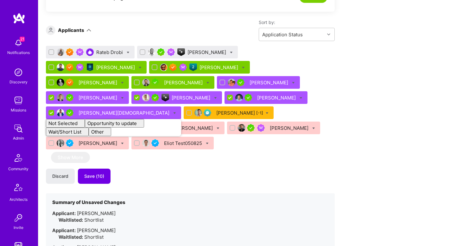
checkbox input "false"
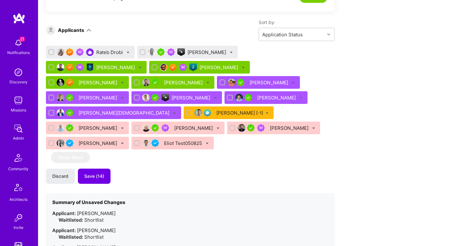
click at [289, 136] on div "Rateb Drobi Tamir Kedmi Harrison Bralower Gaurav Nukala Selman Kaldiroglu Aleks…" at bounding box center [190, 99] width 289 height 106
click at [230, 53] on icon at bounding box center [231, 52] width 3 height 3
checkbox input "true"
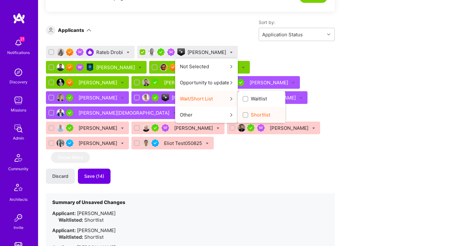
click at [251, 115] on span "Shortlist" at bounding box center [260, 115] width 19 height 7
click at [245, 115] on input "Shortlist" at bounding box center [246, 115] width 4 height 4
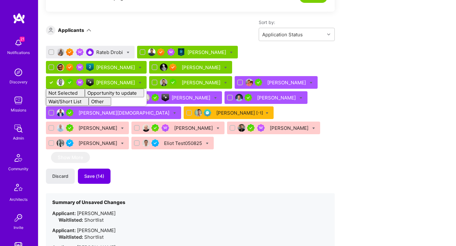
checkbox input "false"
click at [151, 30] on div "Sort by: Application Status" at bounding box center [212, 30] width 243 height 22
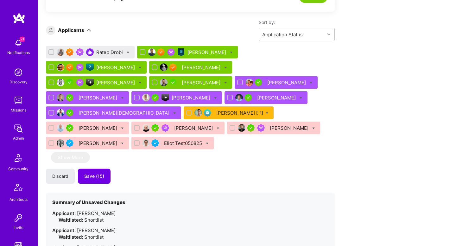
click at [118, 53] on div "Rateb Drobi" at bounding box center [110, 52] width 28 height 7
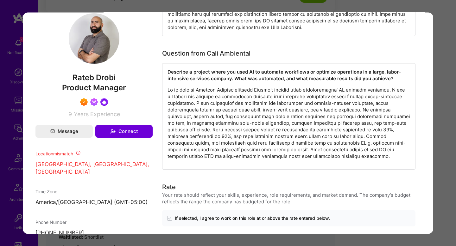
scroll to position [352, 0]
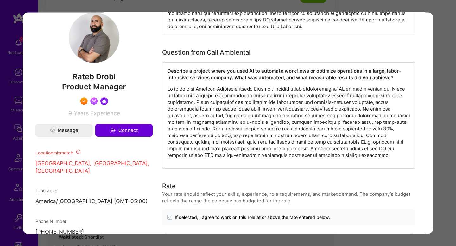
click at [437, 130] on div "Application 1 of 17 Builder Missing Requirements Required Location See location…" at bounding box center [228, 123] width 456 height 246
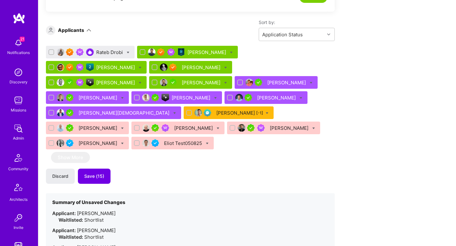
click at [128, 53] on icon at bounding box center [128, 52] width 3 height 3
checkbox input "true"
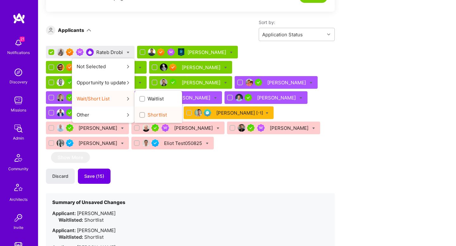
click at [154, 112] on span "Shortlist" at bounding box center [156, 115] width 19 height 7
click at [145, 113] on input "Shortlist" at bounding box center [142, 115] width 4 height 4
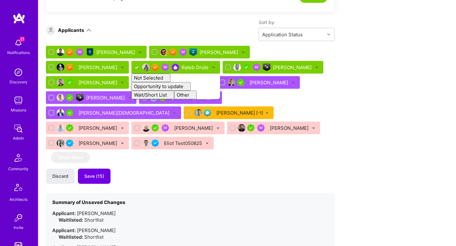
checkbox input "false"
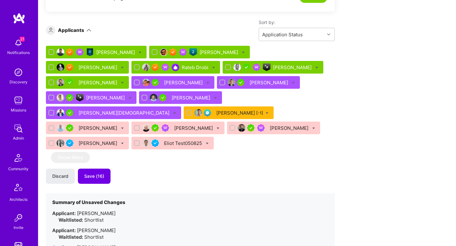
click at [148, 174] on div "Discard Save (16)" at bounding box center [190, 176] width 289 height 15
click at [103, 176] on span "Save (16)" at bounding box center [94, 176] width 20 height 6
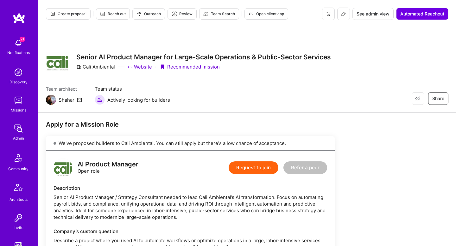
click at [67, 14] on span "Create proposal" at bounding box center [68, 14] width 36 height 6
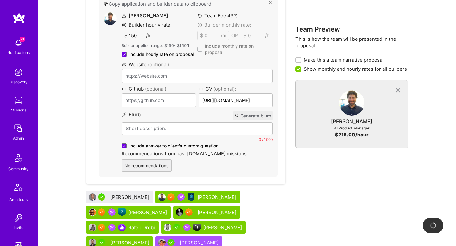
scroll to position [381, 0]
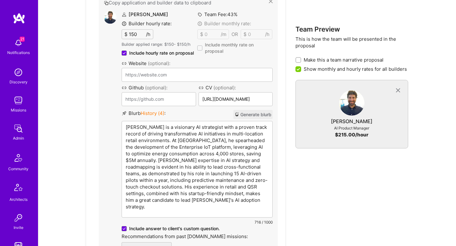
click at [171, 124] on p "Harrison is a visionary AI strategist with a proven track record of driving tra…" at bounding box center [197, 167] width 143 height 86
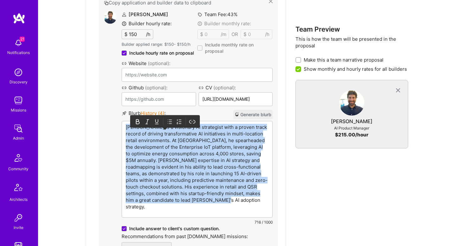
click at [171, 124] on p "Harrison is a visionary AI strategist with a proven track record of driving tra…" at bounding box center [197, 167] width 143 height 86
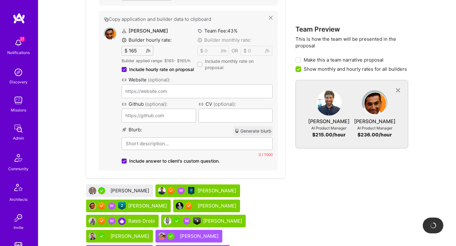
scroll to position [558, 0]
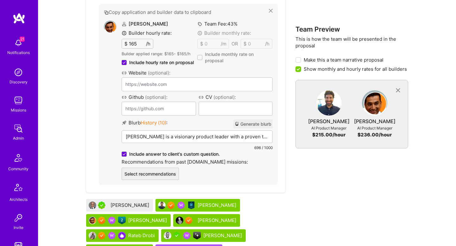
click at [195, 135] on p "Gaurav Nukala is a visionary product leader with a proven track record in produ…" at bounding box center [197, 137] width 143 height 7
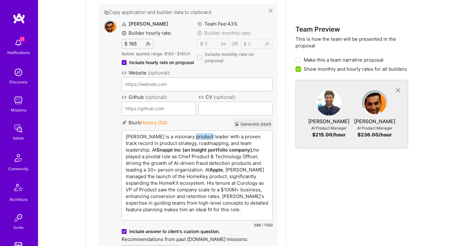
click at [195, 135] on p "Gaurav Nukala is a visionary product leader with a proven track record in produ…" at bounding box center [197, 174] width 143 height 80
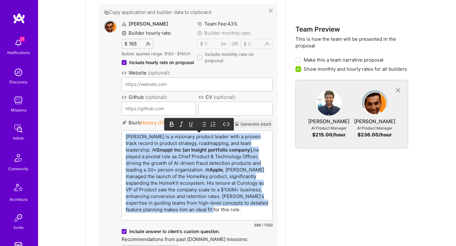
click at [195, 135] on p "Gaurav Nukala is a visionary product leader with a proven track record in produ…" at bounding box center [197, 174] width 143 height 80
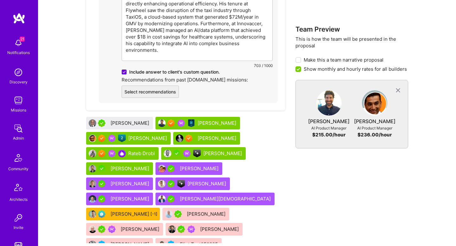
scroll to position [685, 0]
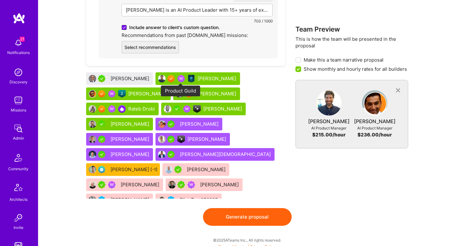
drag, startPoint x: 146, startPoint y: 146, endPoint x: 179, endPoint y: 78, distance: 75.9
click at [179, 78] on div "Carlo Sciolla Harrison Bralower Gaurav Nukala Selman Kaldiroglu Rateb Drobi Tam…" at bounding box center [185, 135] width 199 height 127
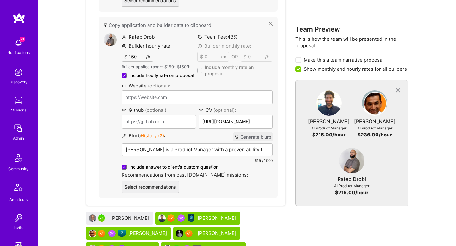
scroll to position [787, 0]
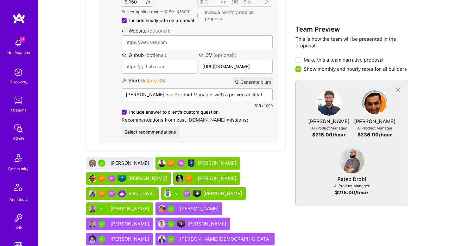
click at [178, 92] on p "Rateb is a Product Manager with a proven ability to lead complex, cross-functio…" at bounding box center [197, 94] width 143 height 7
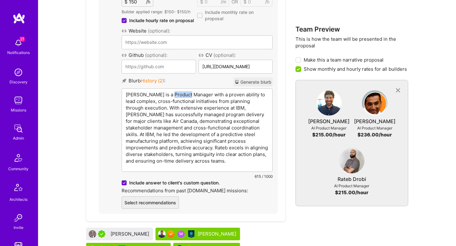
click at [178, 92] on p "Rateb is a Product Manager with a proven ability to lead complex, cross-functio…" at bounding box center [197, 127] width 143 height 73
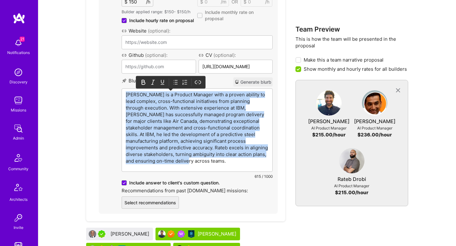
click at [178, 92] on p "Rateb is a Product Manager with a proven ability to lead complex, cross-functio…" at bounding box center [197, 127] width 143 height 73
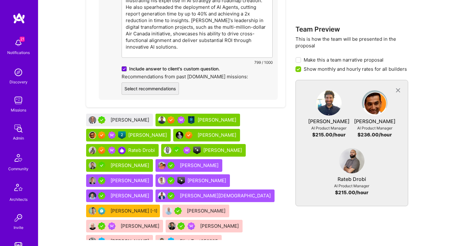
scroll to position [872, 0]
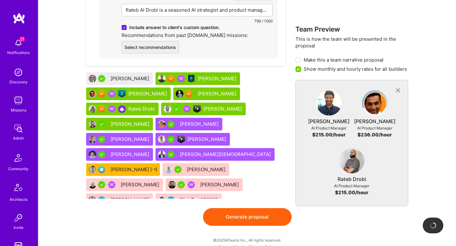
drag, startPoint x: 207, startPoint y: 98, endPoint x: 147, endPoint y: 5, distance: 110.2
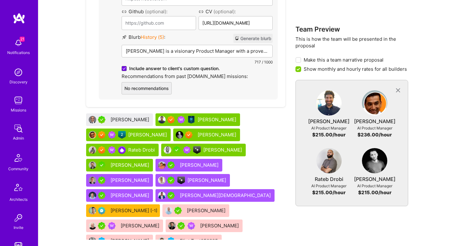
scroll to position [995, 0]
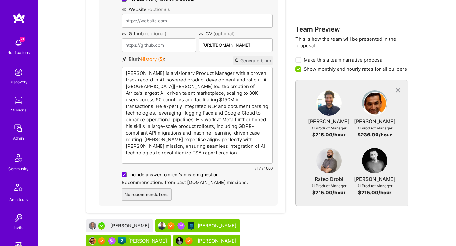
click at [217, 77] on div "Selman is a visionary Product Manager with a proven track record in AI-powered …" at bounding box center [197, 115] width 150 height 96
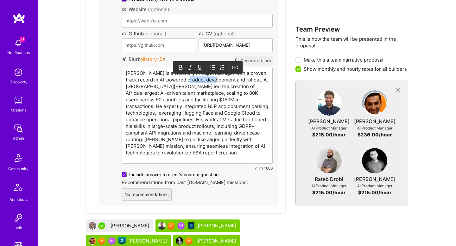
click at [217, 77] on p "Selman is a visionary Product Manager with a proven track record in AI-powered …" at bounding box center [197, 113] width 143 height 86
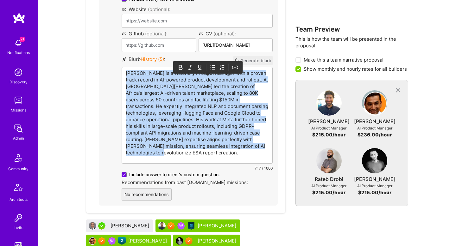
click at [217, 77] on p "Selman is a visionary Product Manager with a proven track record in AI-powered …" at bounding box center [197, 113] width 143 height 86
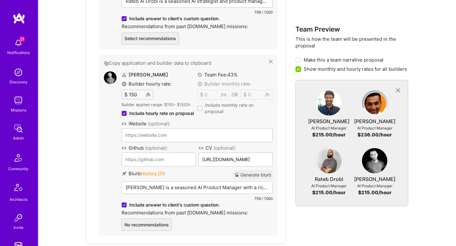
scroll to position [1058, 0]
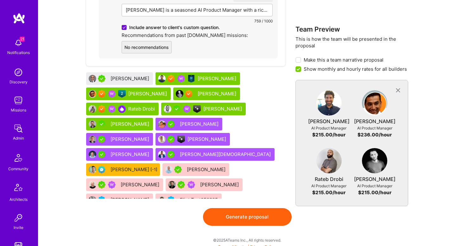
click at [237, 209] on button "Generate proposal" at bounding box center [247, 218] width 89 height 18
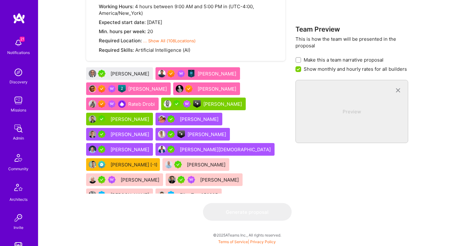
scroll to position [0, 0]
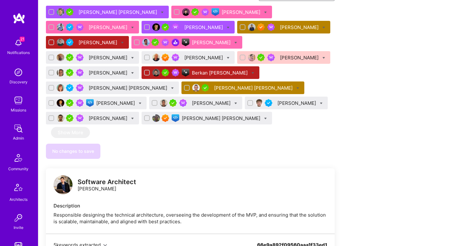
scroll to position [463, 0]
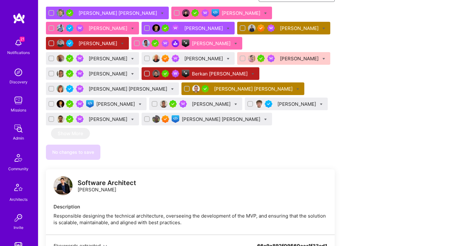
click at [52, 87] on input "checkbox" at bounding box center [52, 89] width 4 height 4
checkbox input "true"
click at [51, 102] on input "checkbox" at bounding box center [52, 104] width 4 height 4
checkbox input "true"
click at [153, 102] on input "checkbox" at bounding box center [155, 104] width 4 height 4
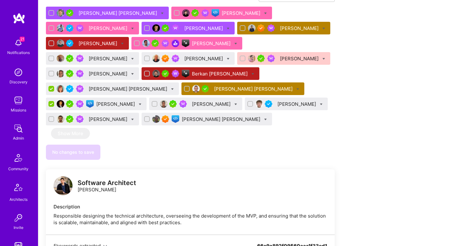
checkbox input "true"
click at [54, 72] on input "checkbox" at bounding box center [52, 74] width 4 height 4
checkbox input "true"
click at [245, 98] on div "Michal Noszczak" at bounding box center [286, 104] width 83 height 13
click at [248, 102] on input "checkbox" at bounding box center [250, 104] width 4 height 4
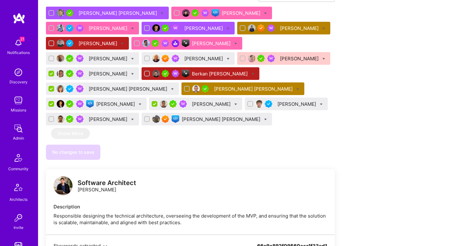
checkbox input "true"
click at [234, 103] on icon at bounding box center [235, 104] width 3 height 3
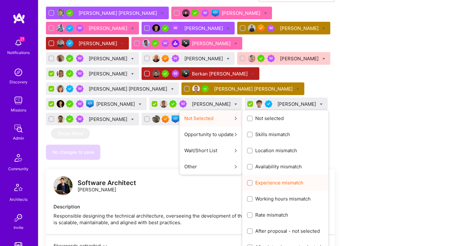
click at [257, 180] on span "Experience mismatch" at bounding box center [279, 183] width 48 height 7
click at [253, 181] on input "Experience mismatch" at bounding box center [250, 183] width 4 height 4
checkbox input "true"
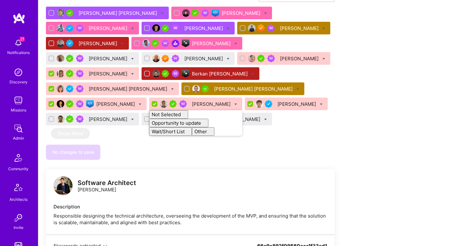
checkbox input "false"
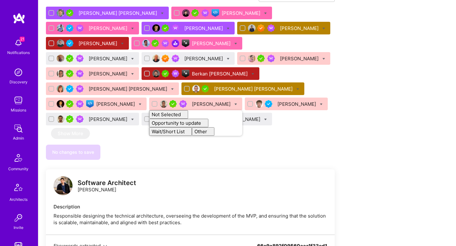
click at [129, 148] on div "We’re actively looking for builders. This is the best time to request to join. …" at bounding box center [190, 76] width 289 height 807
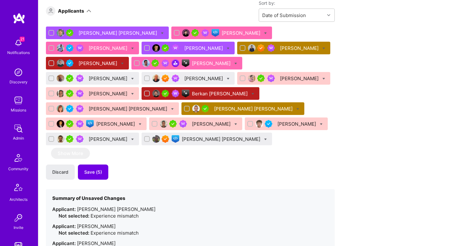
scroll to position [438, 0]
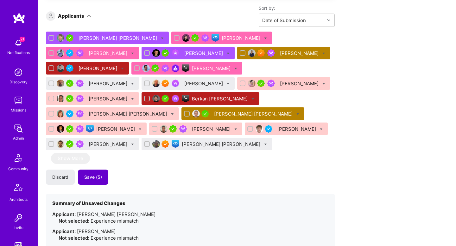
click at [92, 174] on span "Save (5)" at bounding box center [93, 177] width 18 height 6
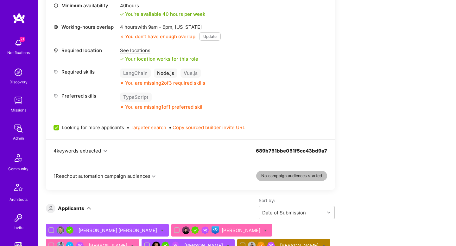
scroll to position [353, 0]
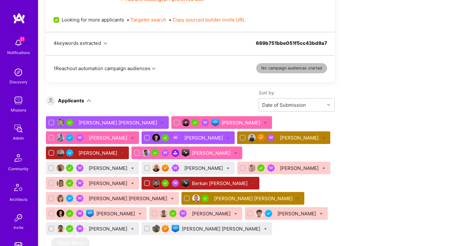
click at [322, 139] on icon at bounding box center [323, 138] width 3 height 3
checkbox input "true"
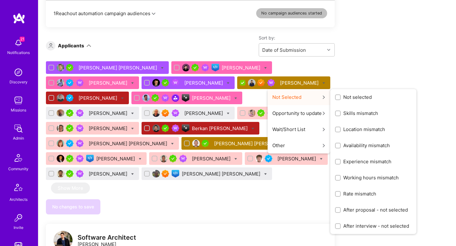
scroll to position [408, 0]
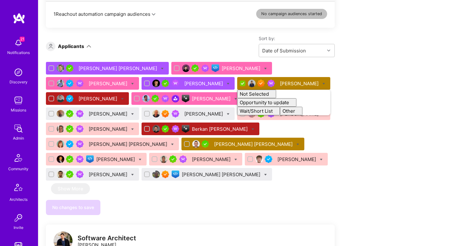
click at [182, 44] on div "Sort by: Date of Submission" at bounding box center [212, 46] width 243 height 22
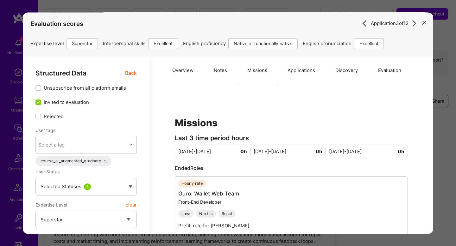
select select "7"
select select "US"
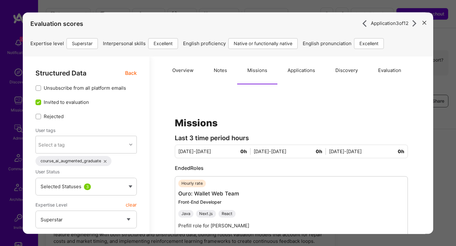
select select "Right Now"
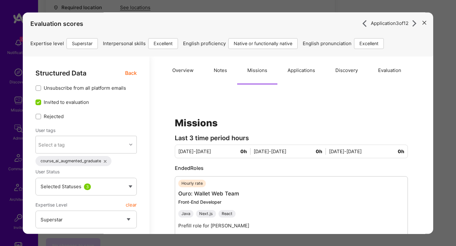
click at [448, 101] on div "Application 3 of 12 Evaluation scores Expertise level Superstar Interpersonal s…" at bounding box center [228, 123] width 456 height 246
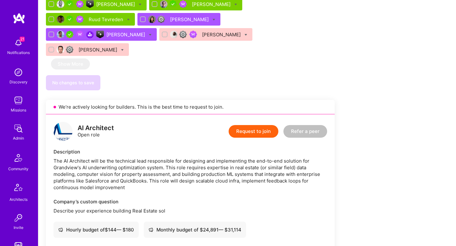
scroll to position [479, 0]
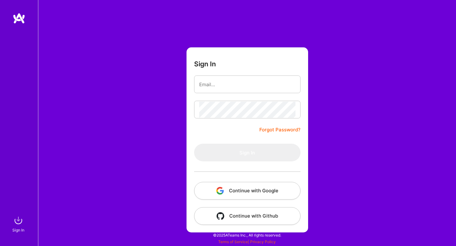
click at [251, 187] on button "Continue with Google" at bounding box center [247, 191] width 106 height 18
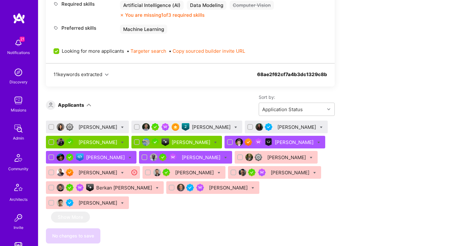
scroll to position [409, 0]
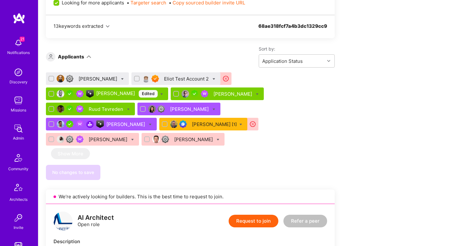
click at [114, 95] on div "[PERSON_NAME] Edited" at bounding box center [126, 94] width 61 height 8
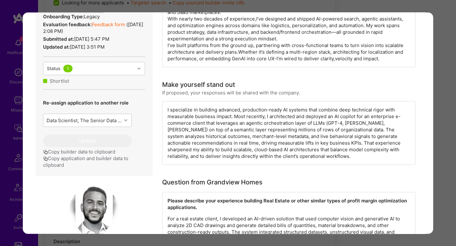
scroll to position [312, 0]
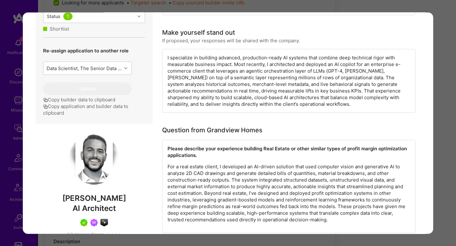
click at [441, 147] on div "Application 3 of 10 Builder Missing Requirements Required Location See location…" at bounding box center [228, 123] width 456 height 246
